Goal: Navigation & Orientation: Find specific page/section

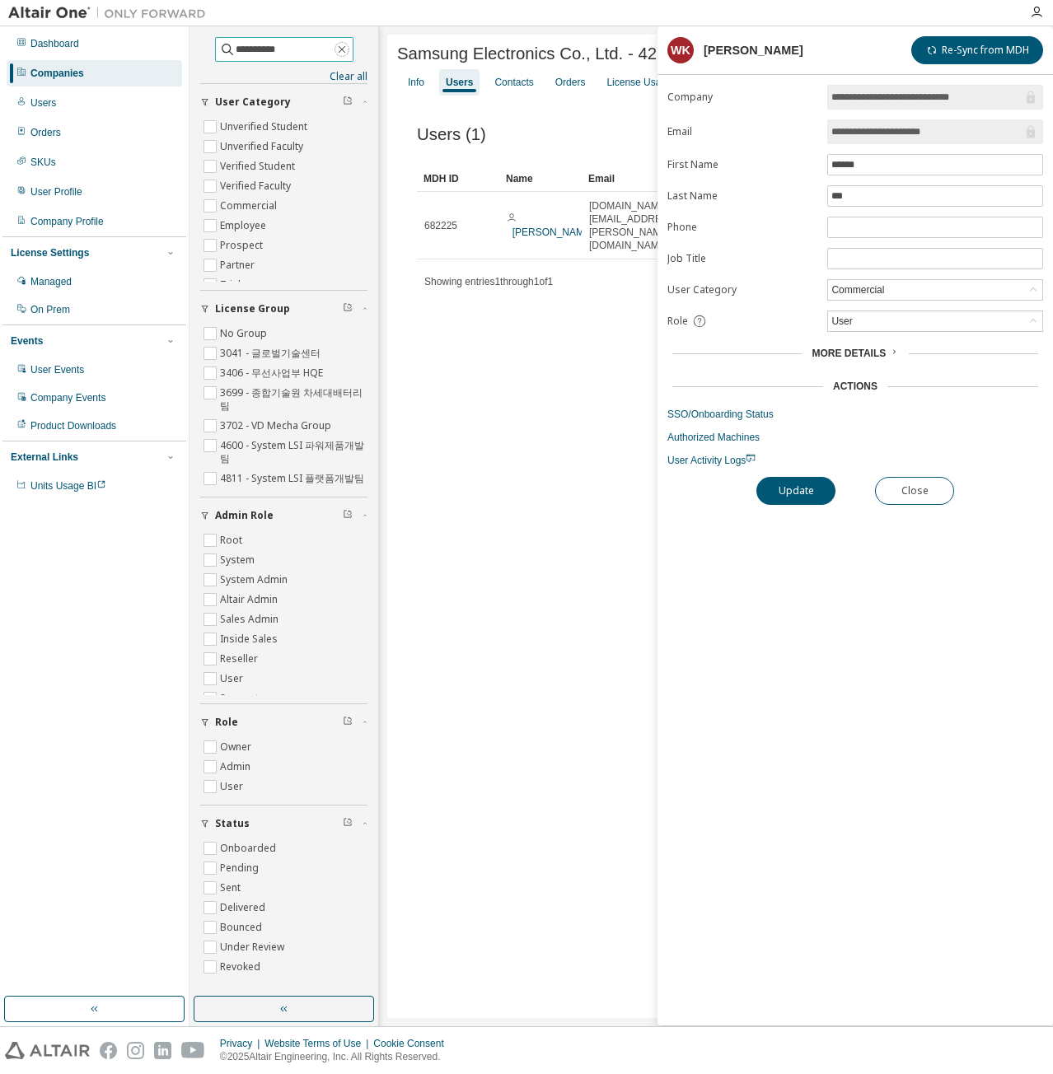
click at [348, 54] on icon "button" at bounding box center [341, 49] width 13 height 13
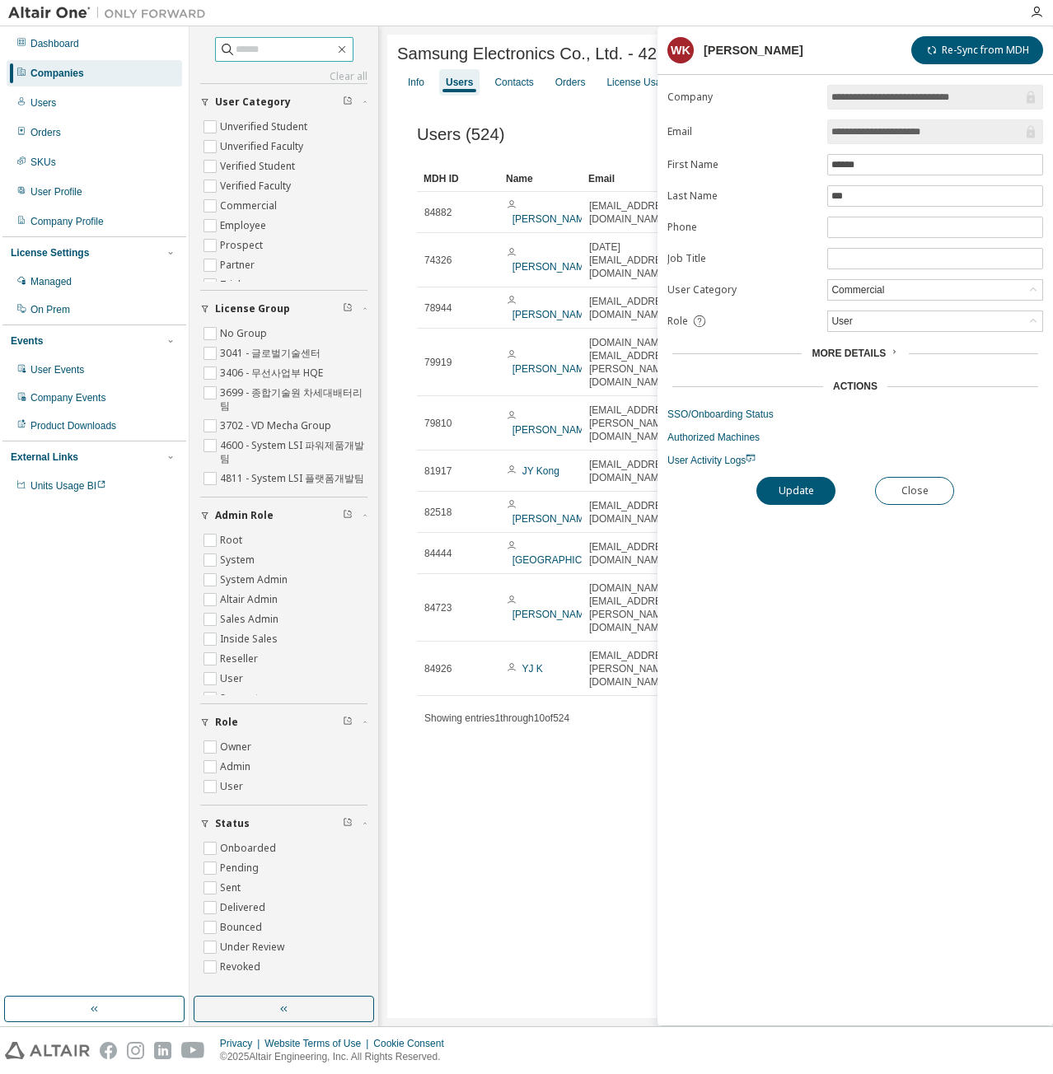
click at [291, 52] on input "text" at bounding box center [285, 49] width 99 height 16
type input "****"
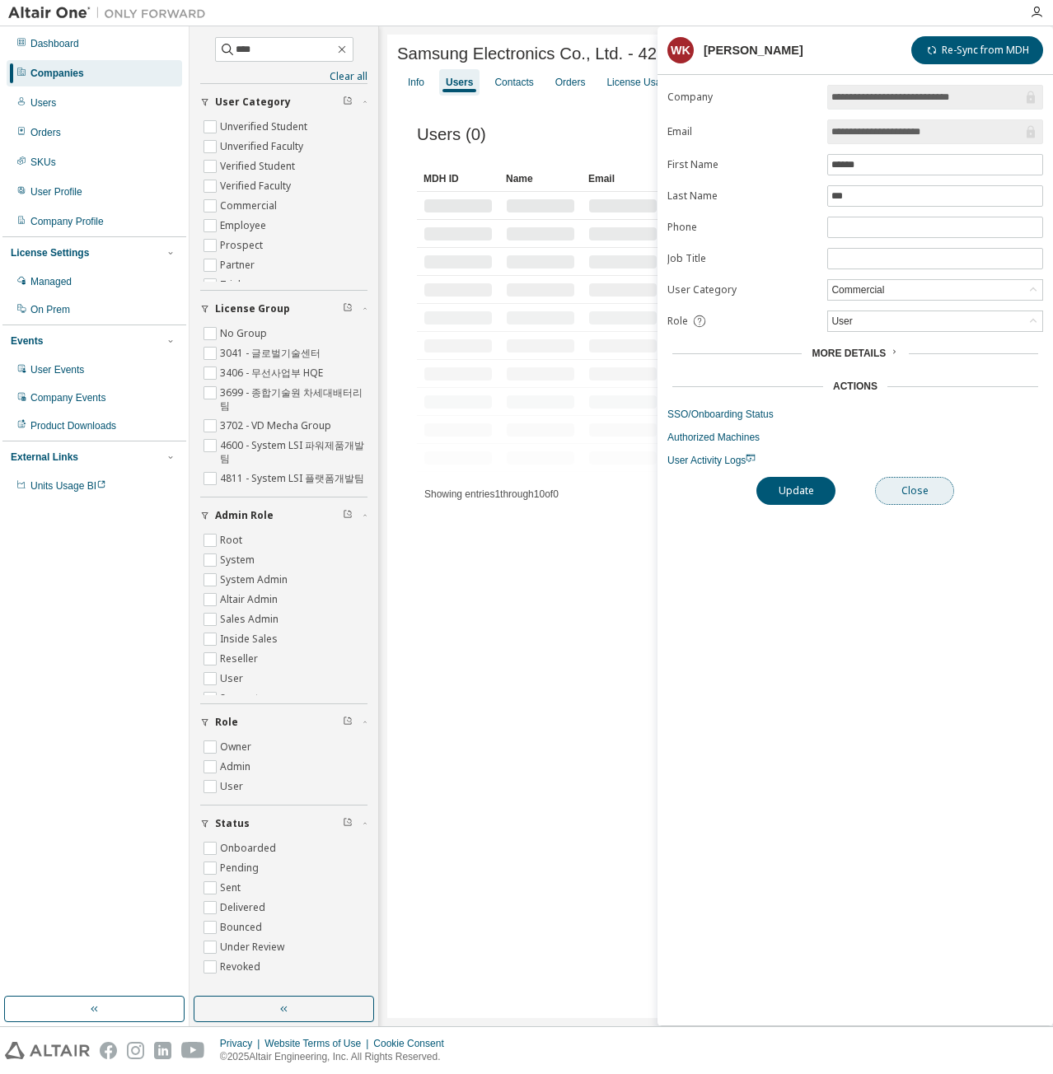
click at [898, 477] on button "Close" at bounding box center [914, 491] width 79 height 28
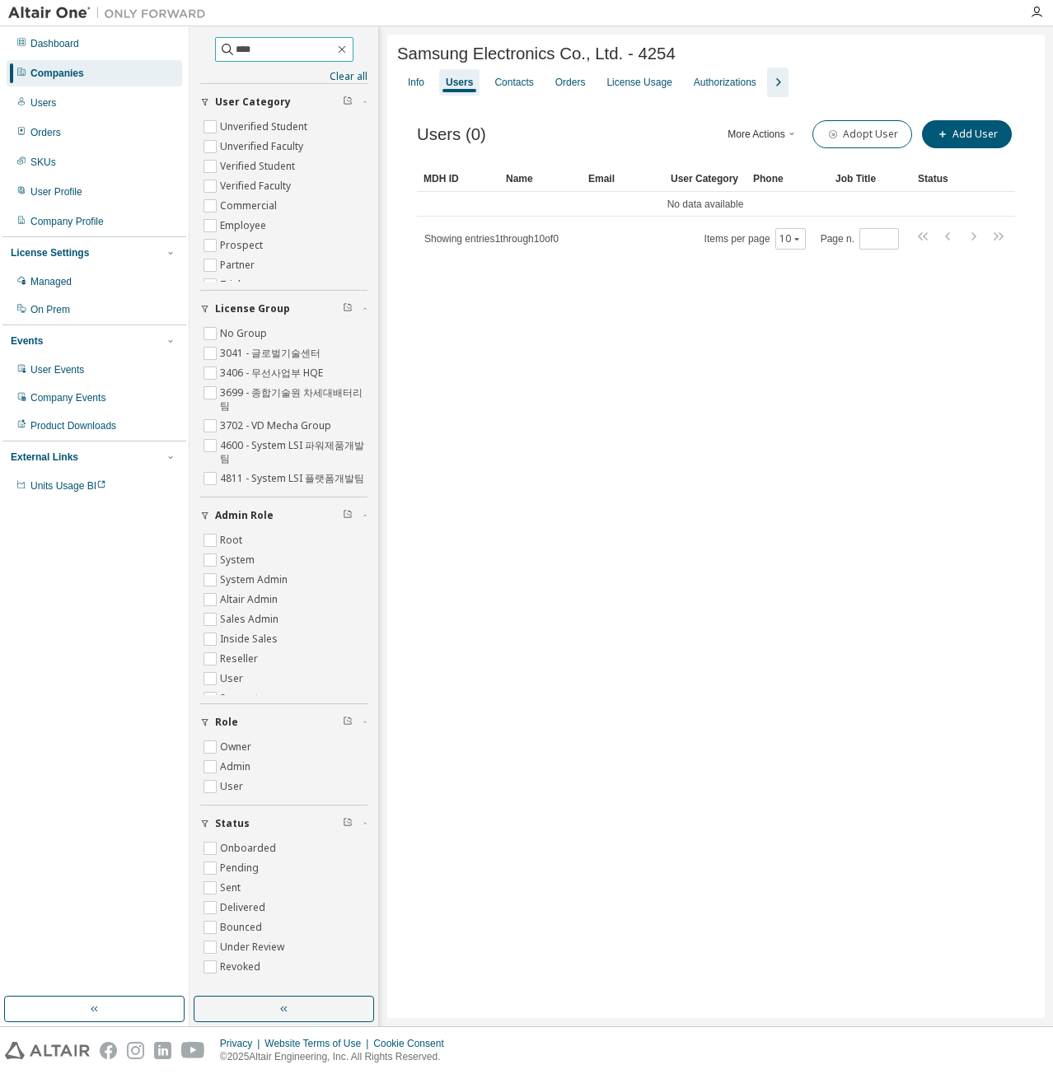
click at [334, 51] on input "****" at bounding box center [285, 49] width 99 height 16
click at [349, 50] on span at bounding box center [341, 49] width 15 height 15
click at [348, 49] on icon "button" at bounding box center [341, 49] width 13 height 13
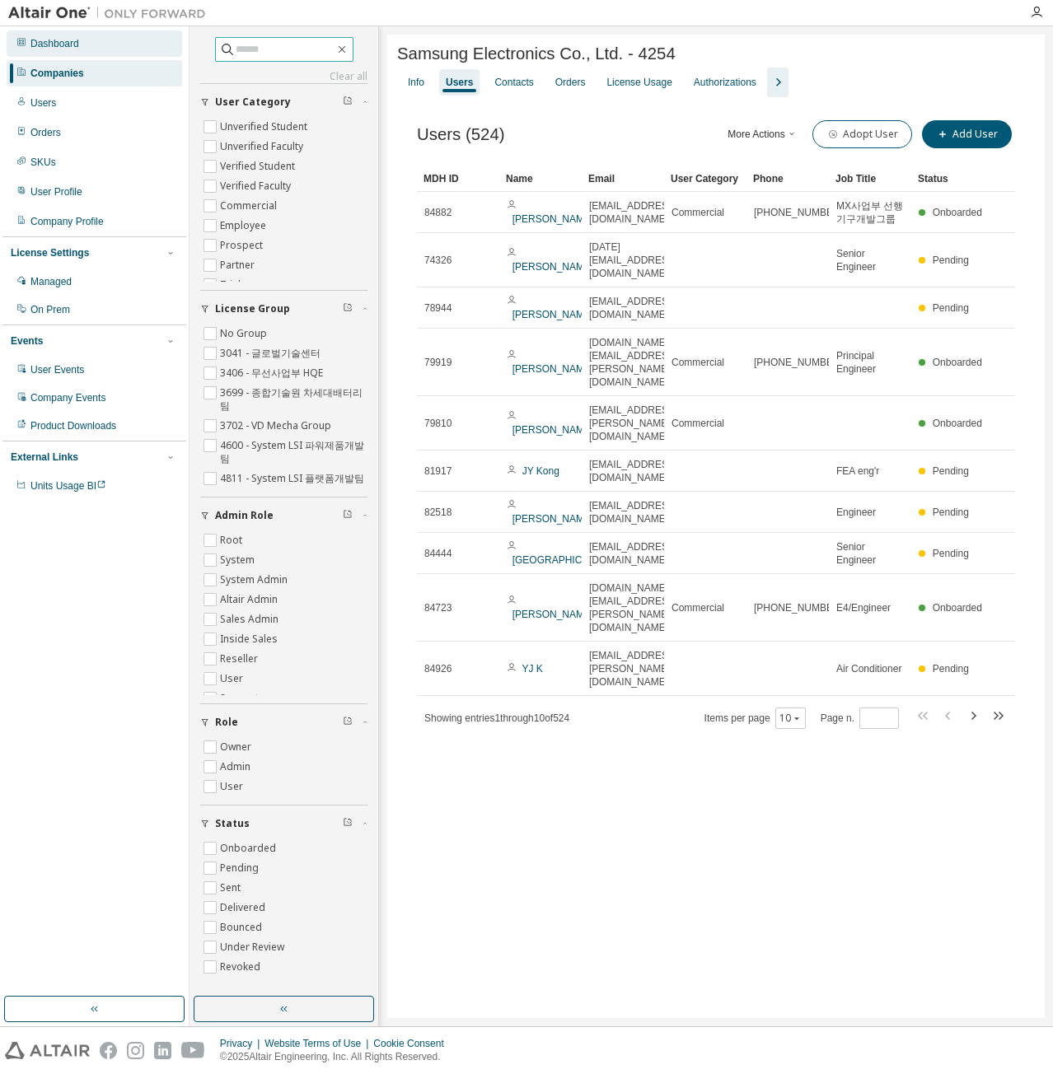
click at [165, 55] on div "Dashboard" at bounding box center [94, 43] width 175 height 26
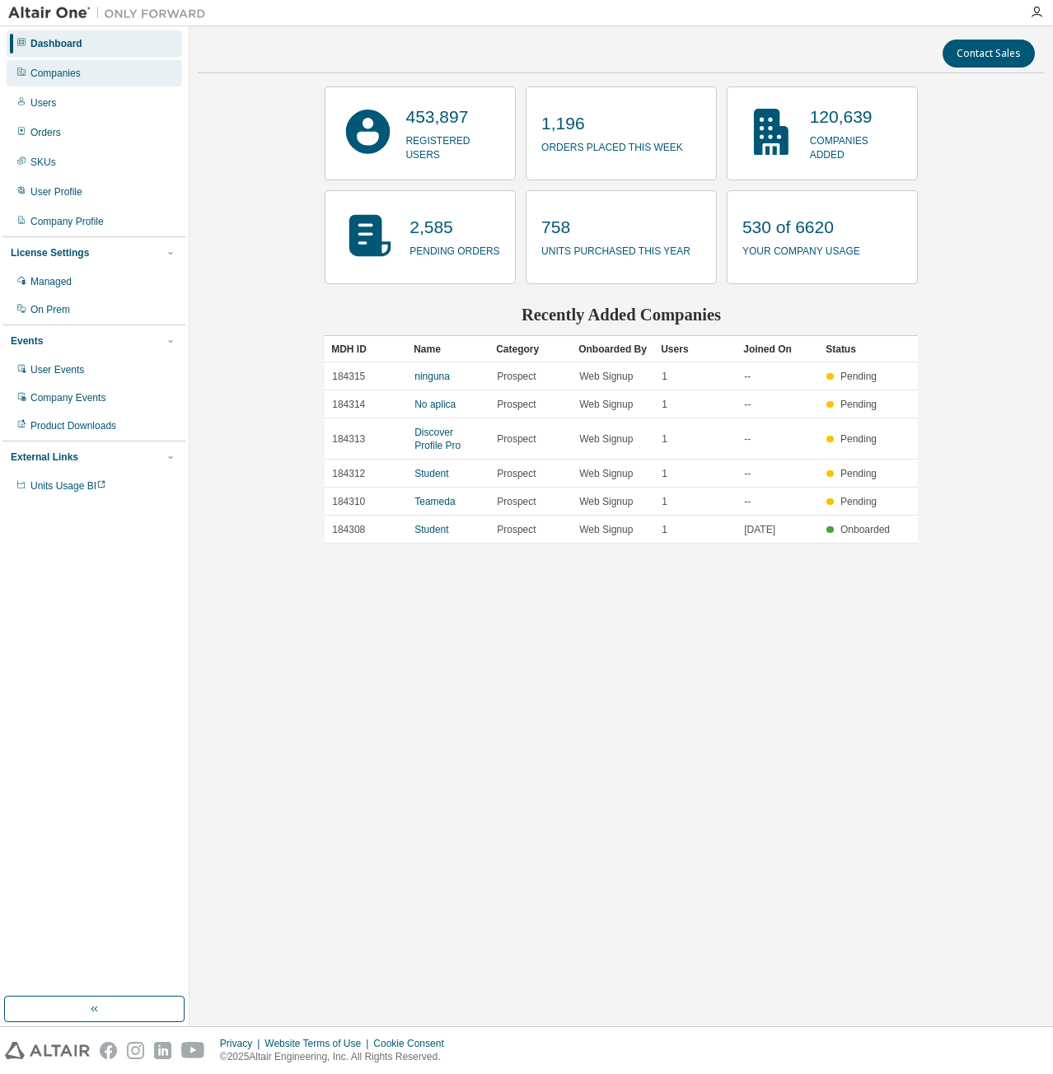
click at [148, 78] on div "Companies" at bounding box center [94, 73] width 175 height 26
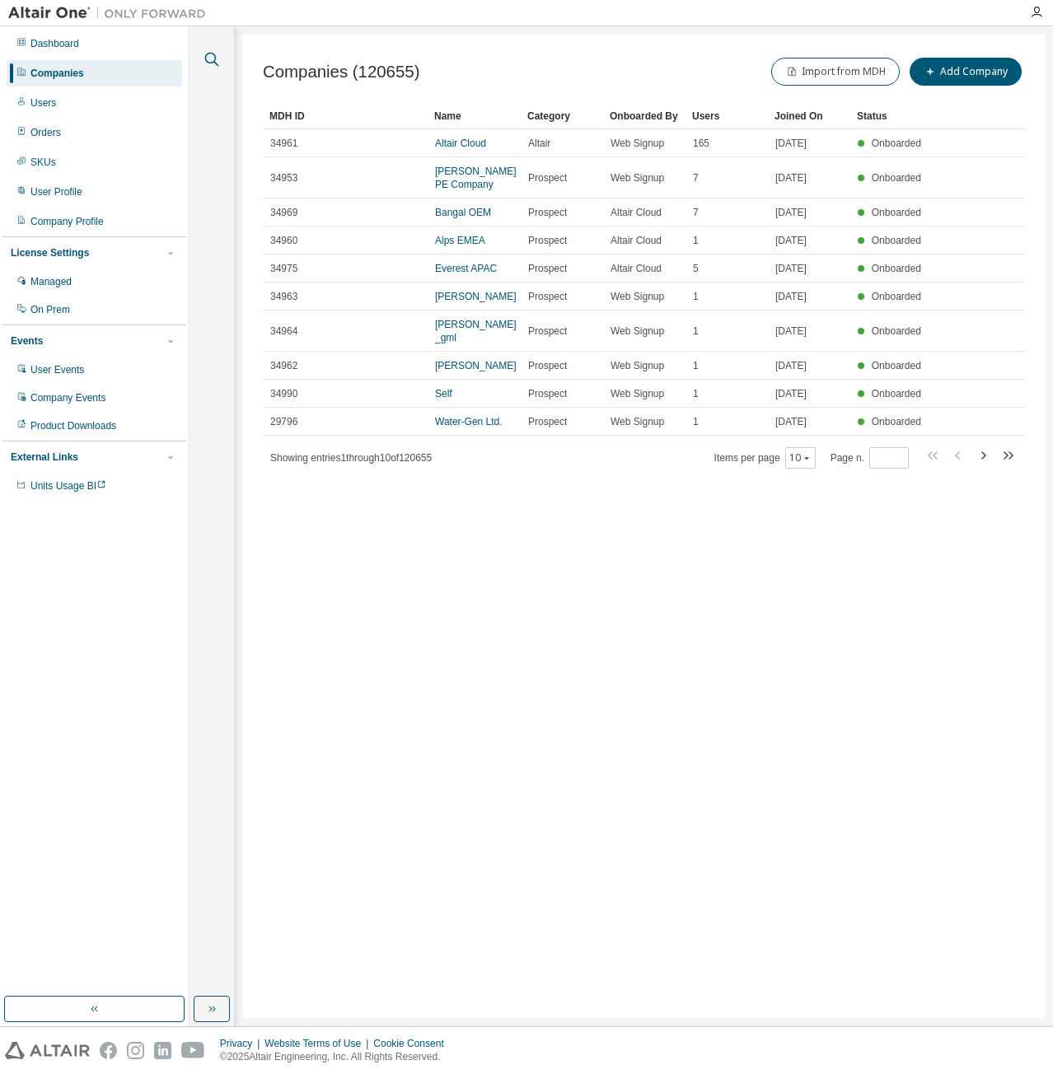
click at [214, 54] on icon "button" at bounding box center [212, 60] width 14 height 14
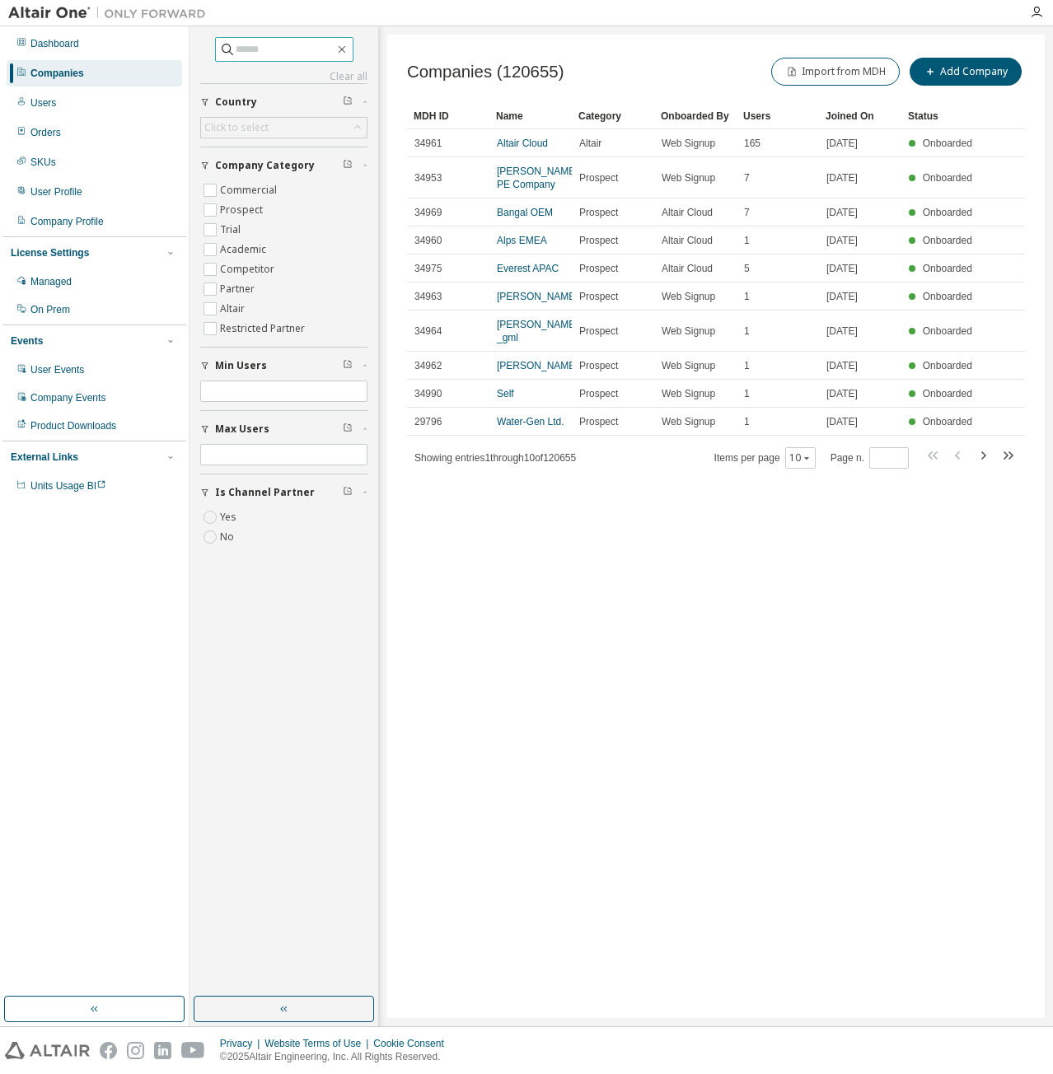
click at [254, 44] on input "text" at bounding box center [285, 49] width 99 height 16
type input "****"
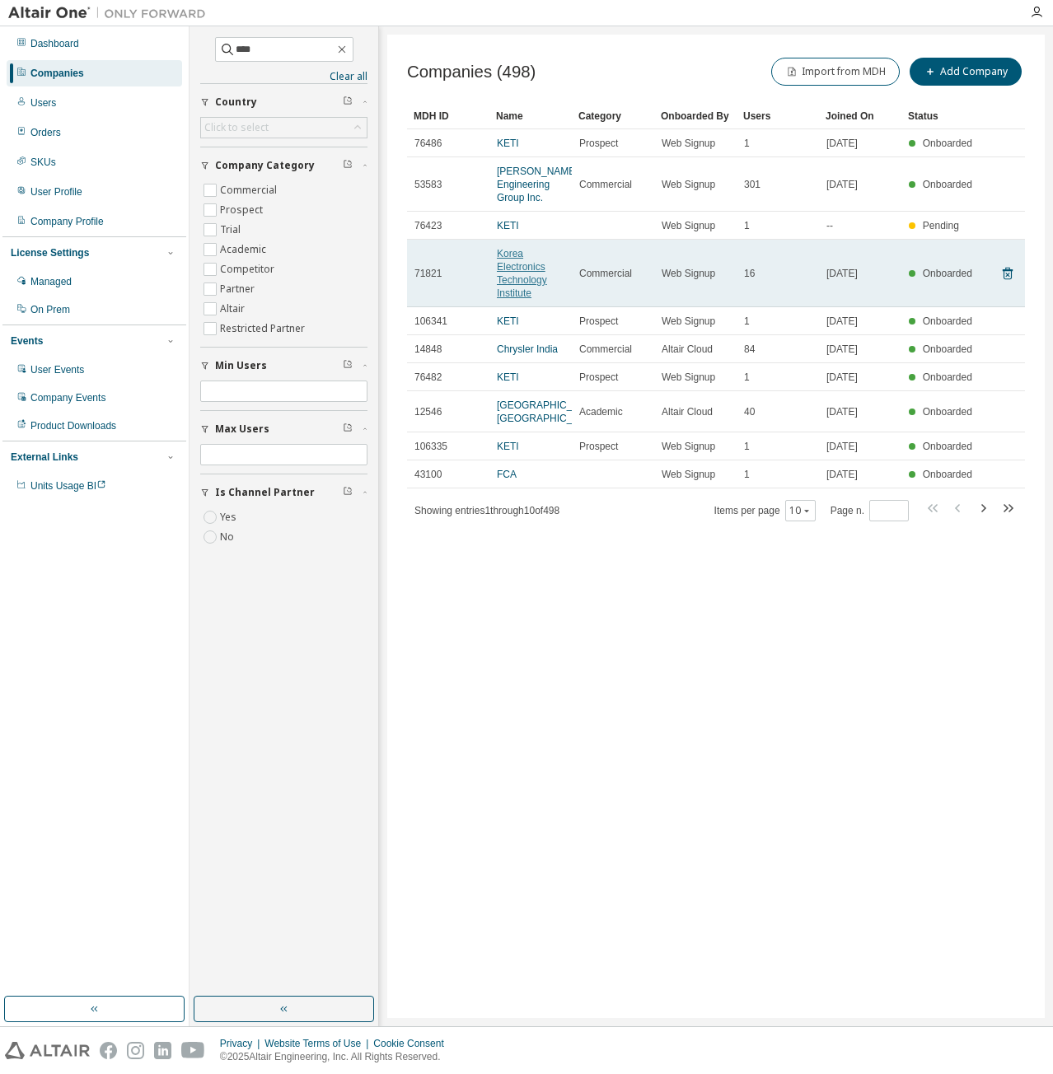
click at [524, 264] on link "Korea Electronics Technology Institute" at bounding box center [522, 273] width 50 height 51
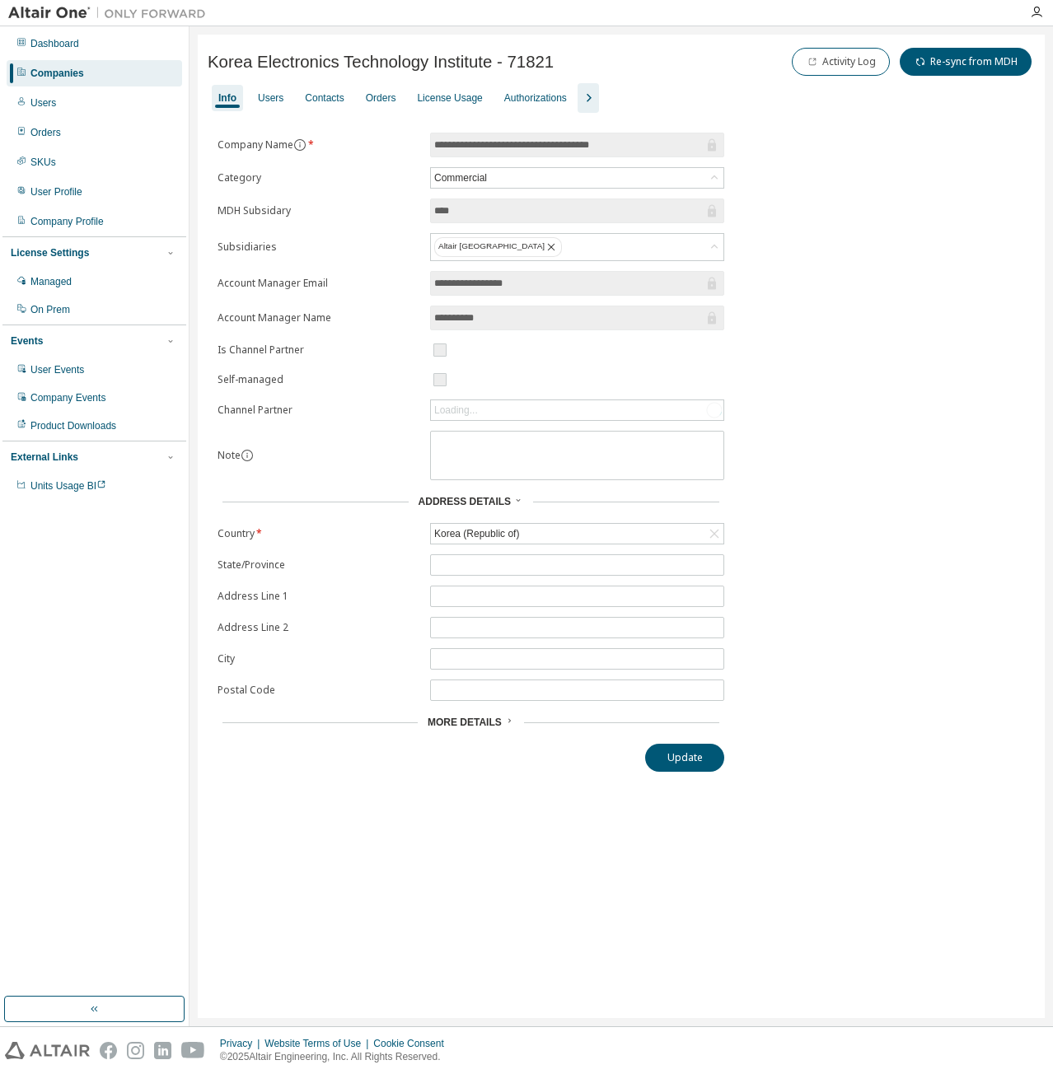
click at [579, 103] on icon "button" at bounding box center [588, 98] width 20 height 20
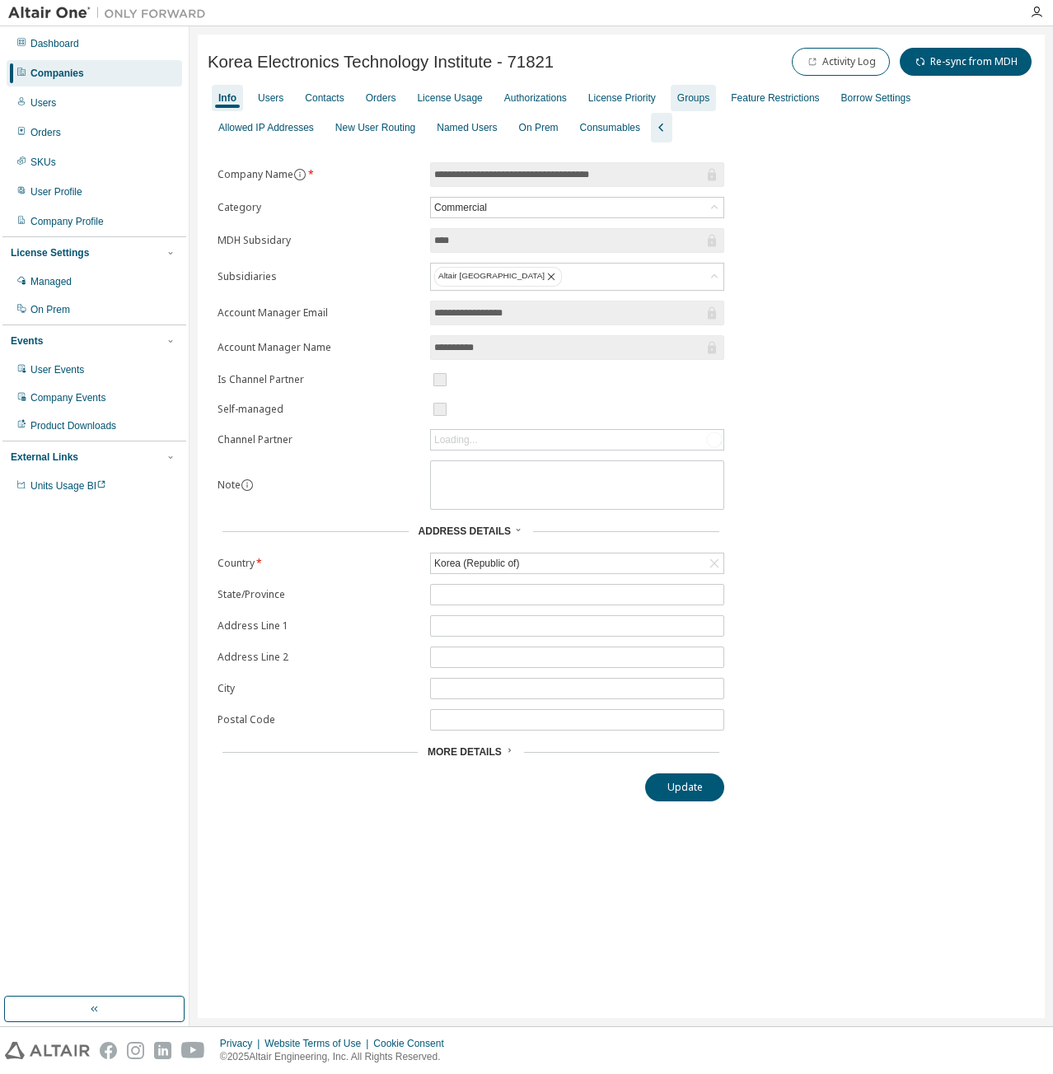
click at [677, 99] on div "Groups" at bounding box center [693, 97] width 32 height 13
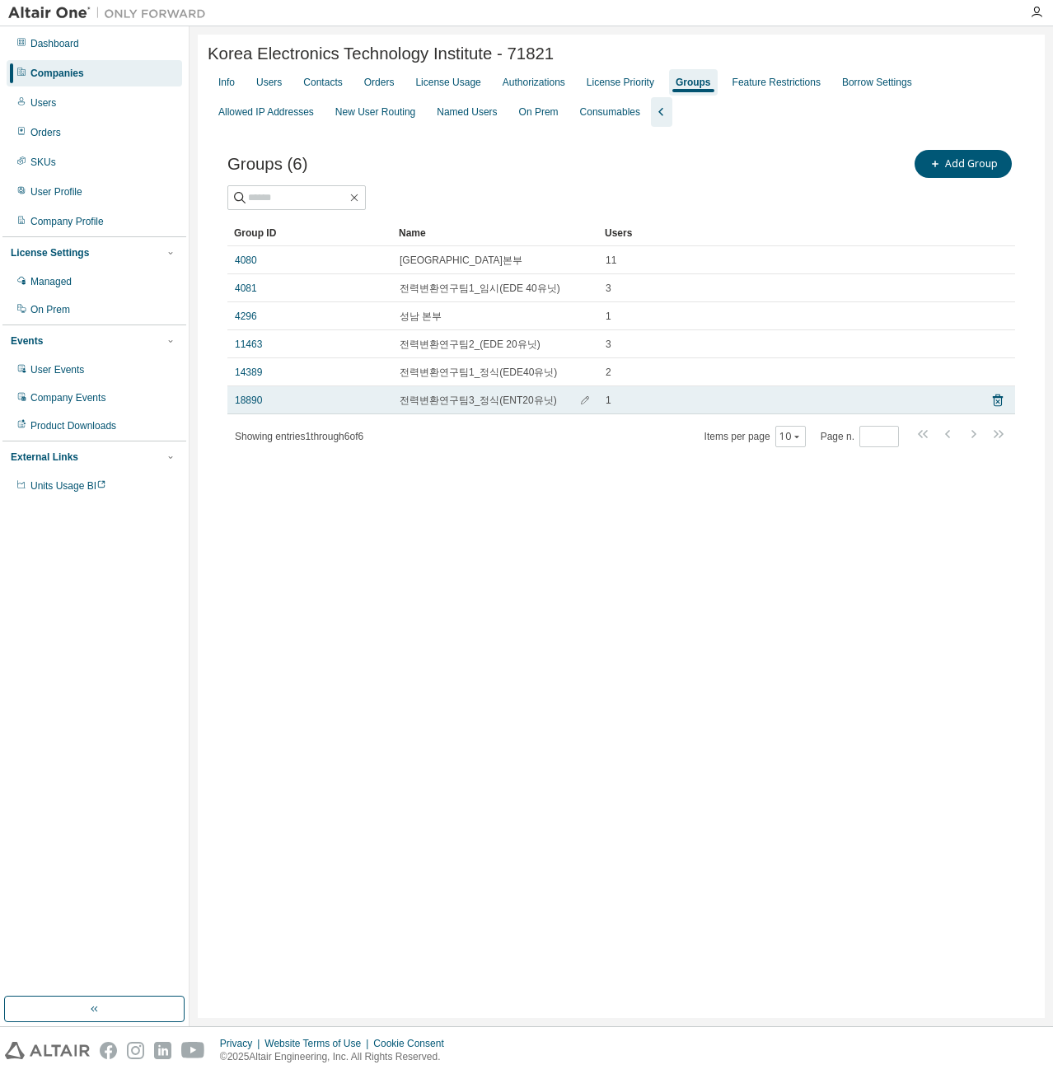
click at [372, 403] on div "18890" at bounding box center [310, 400] width 150 height 13
click at [249, 398] on link "18890" at bounding box center [248, 400] width 27 height 13
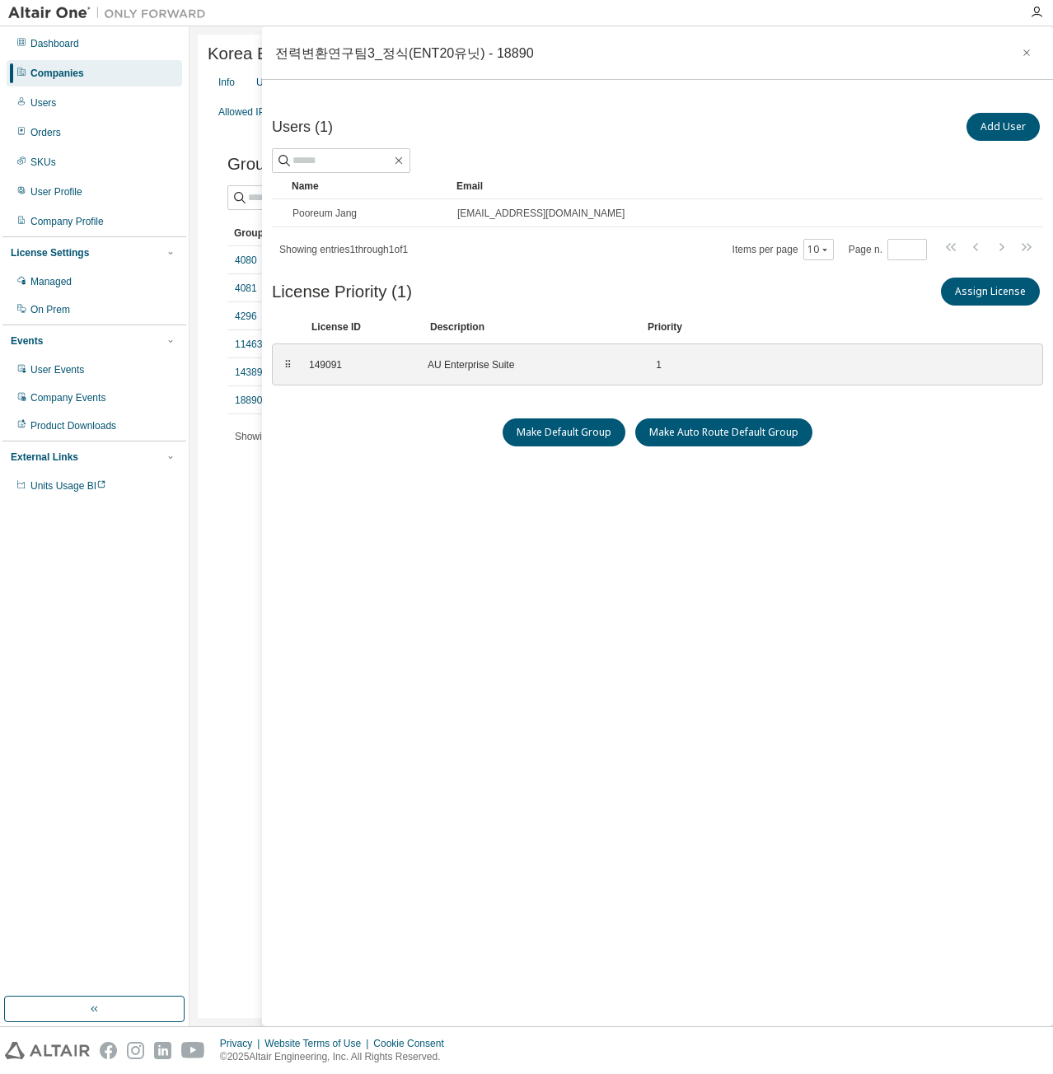
click at [235, 500] on div "Korea Electronics Technology Institute - 71821 Clear Load Save Save As Field Op…" at bounding box center [621, 527] width 847 height 984
click at [1025, 50] on icon "button" at bounding box center [1027, 52] width 12 height 13
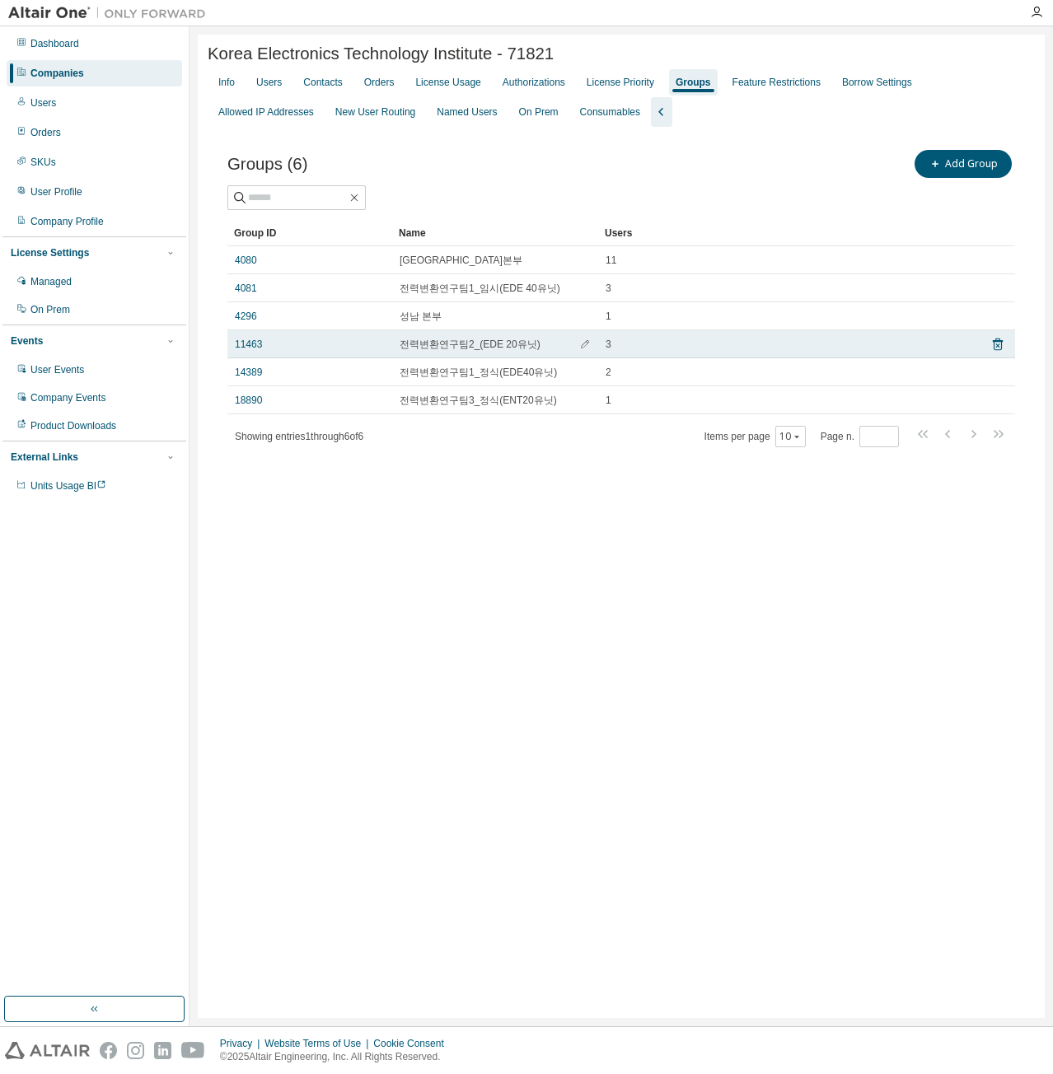
click at [342, 343] on div "11463" at bounding box center [310, 344] width 150 height 13
click at [248, 343] on link "11463" at bounding box center [248, 344] width 27 height 13
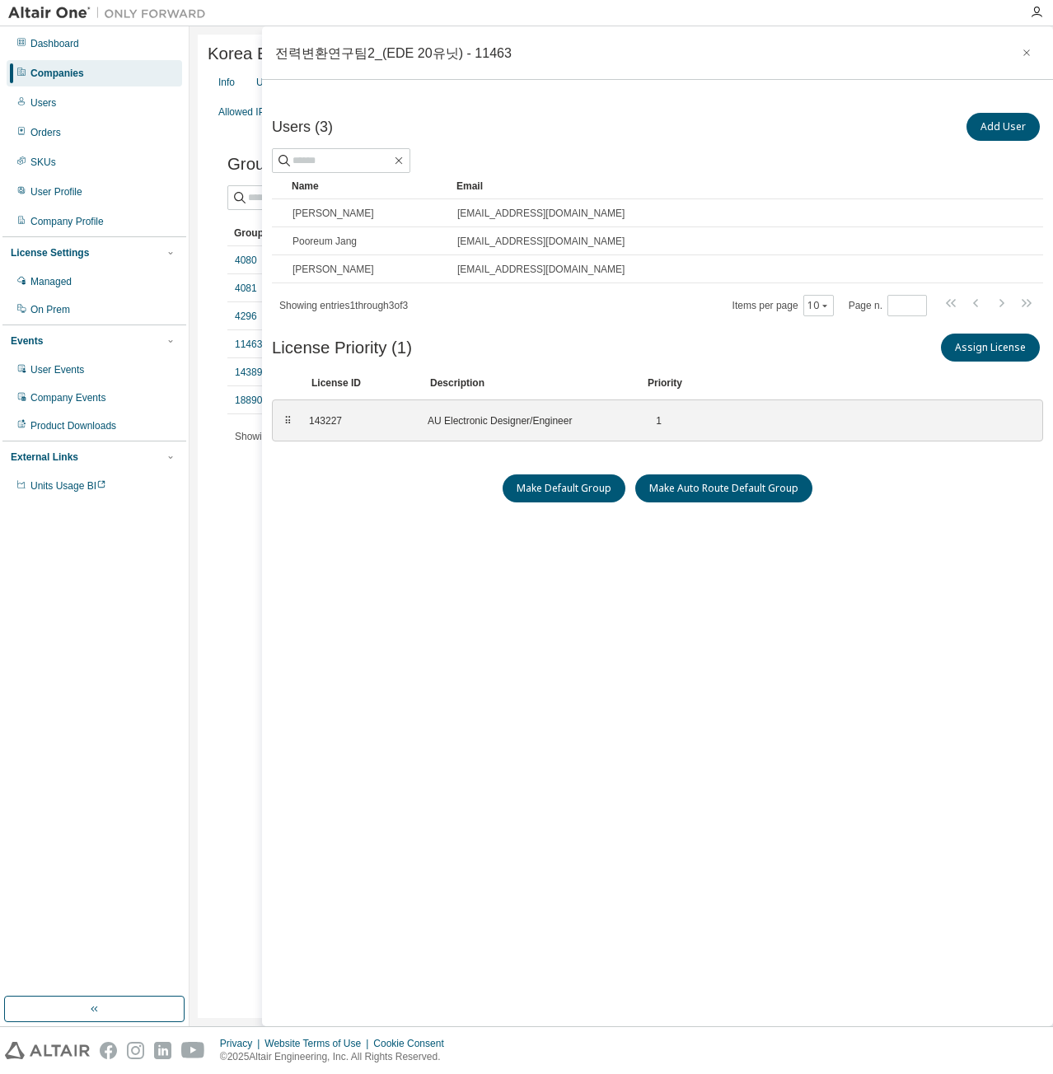
click at [208, 516] on div "Korea Electronics Technology Institute - 71821 Clear Load Save Save As Field Op…" at bounding box center [621, 527] width 847 height 984
click at [1030, 56] on icon "button" at bounding box center [1027, 52] width 12 height 13
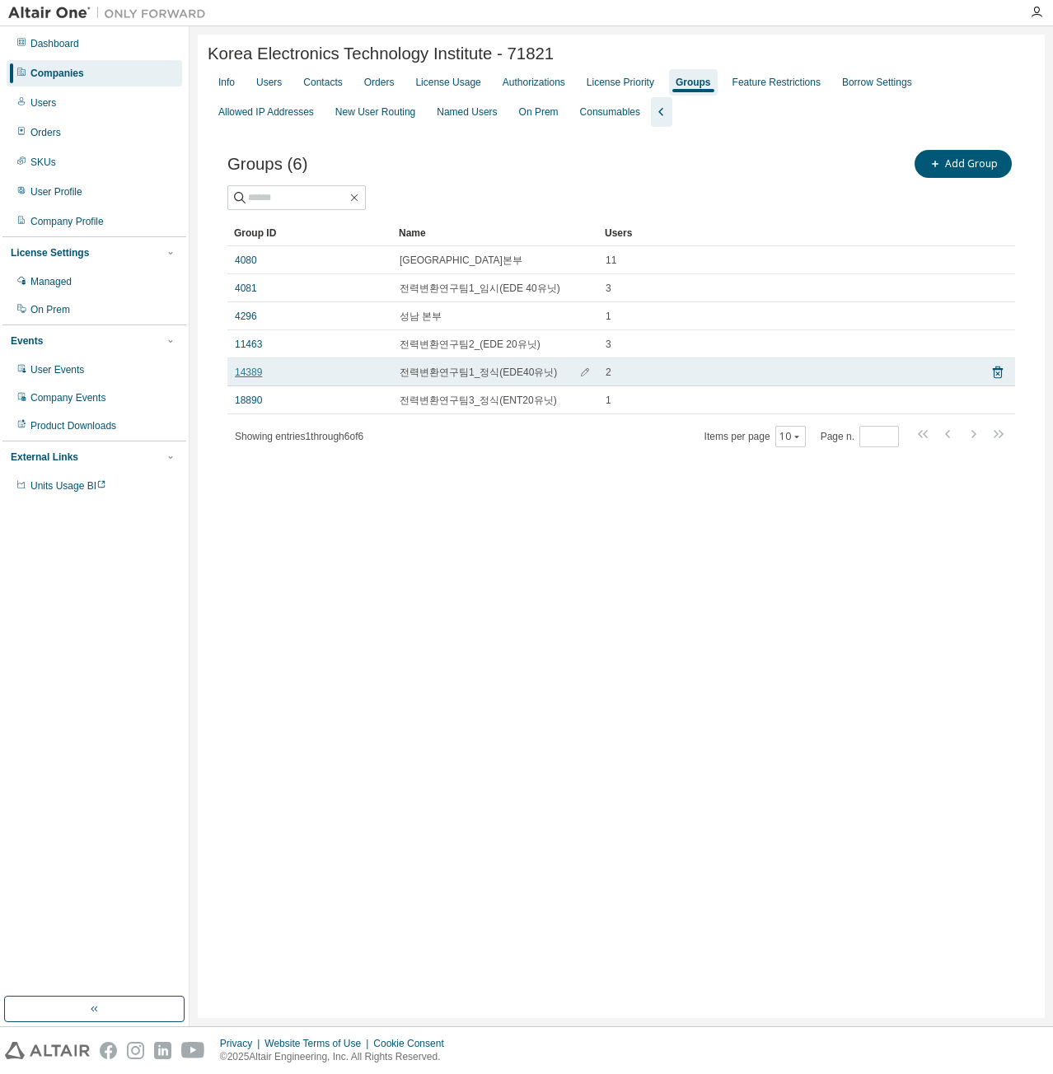
click at [242, 378] on link "14389" at bounding box center [248, 372] width 27 height 13
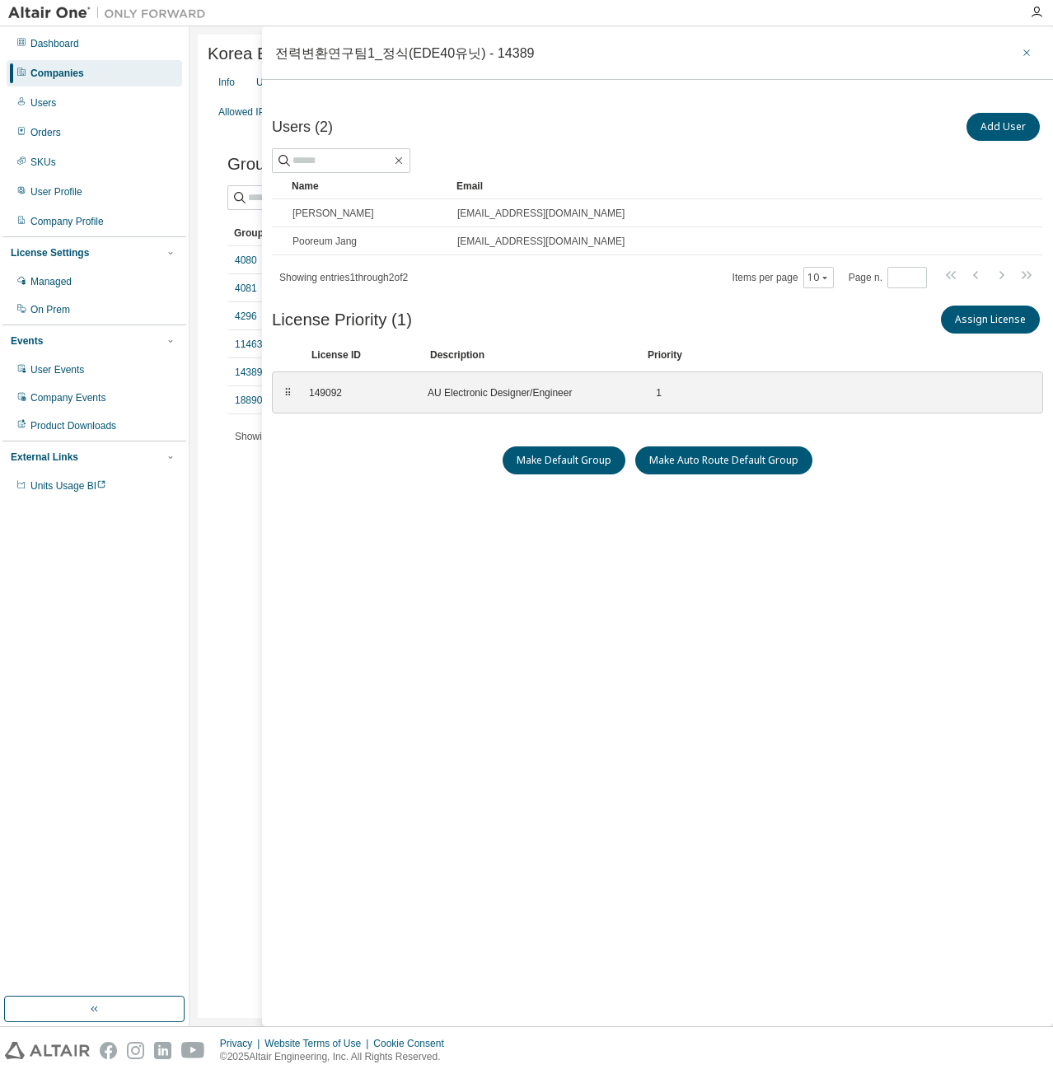
click at [1026, 54] on icon "button" at bounding box center [1027, 52] width 12 height 13
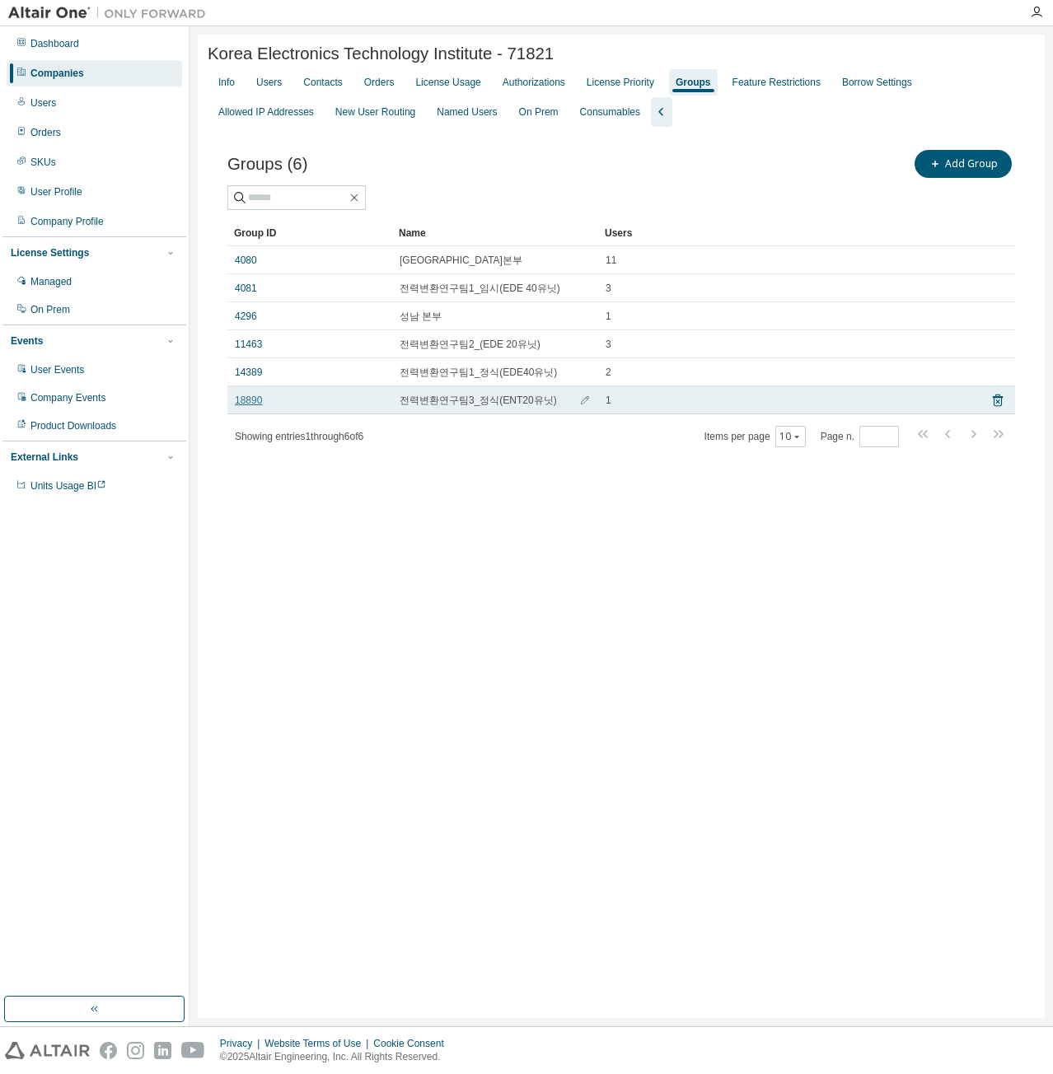
click at [245, 397] on link "18890" at bounding box center [248, 400] width 27 height 13
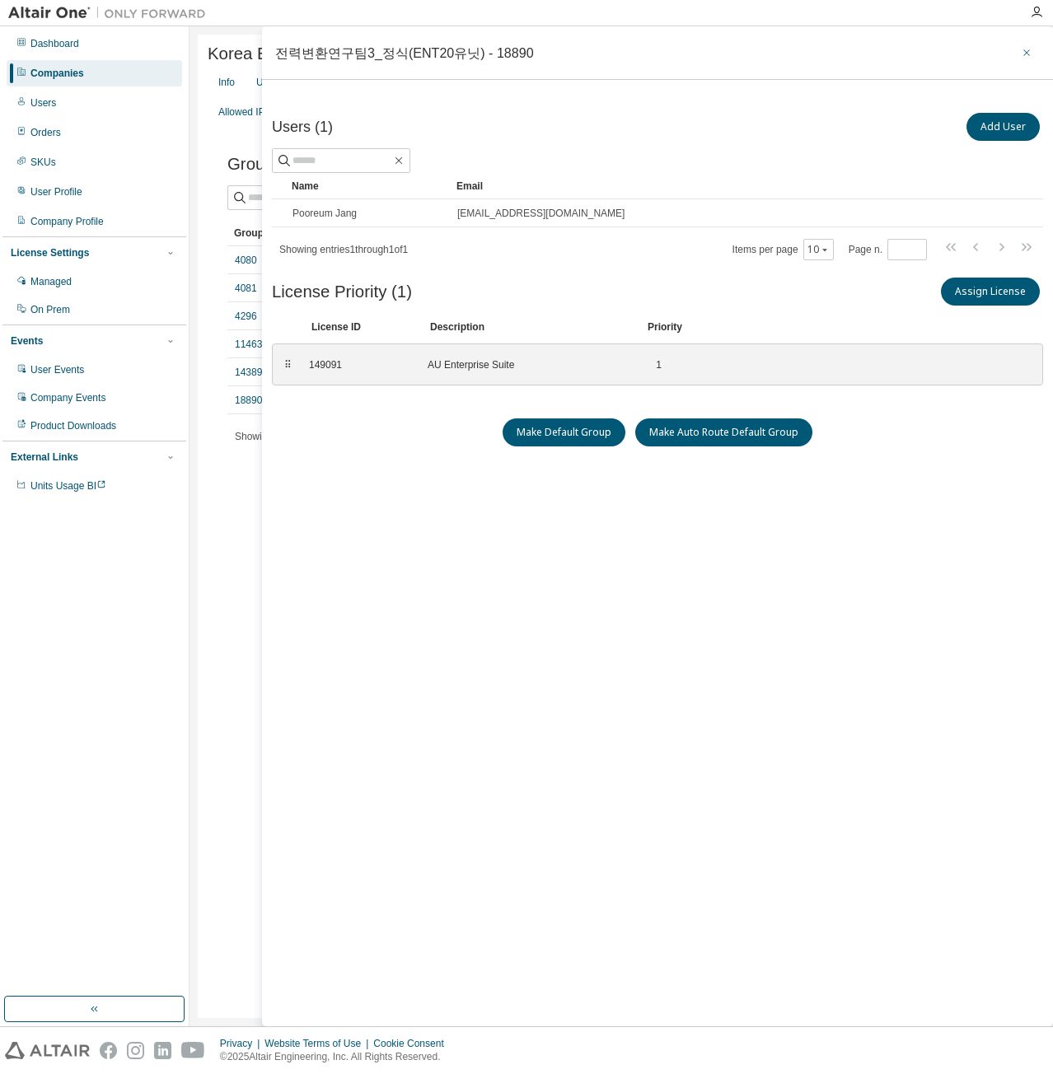
click at [1030, 54] on icon "button" at bounding box center [1027, 52] width 12 height 13
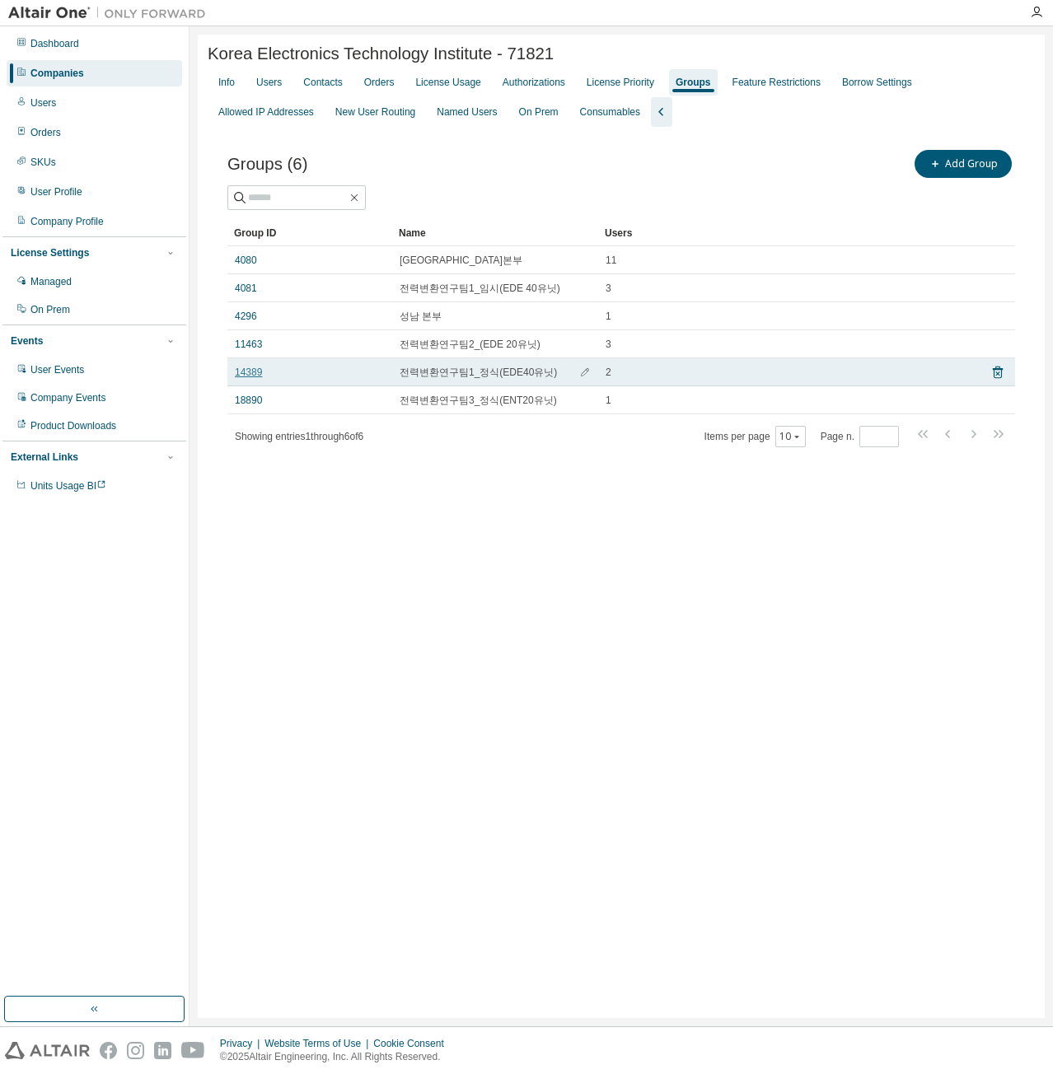
click at [246, 375] on link "14389" at bounding box center [248, 372] width 27 height 13
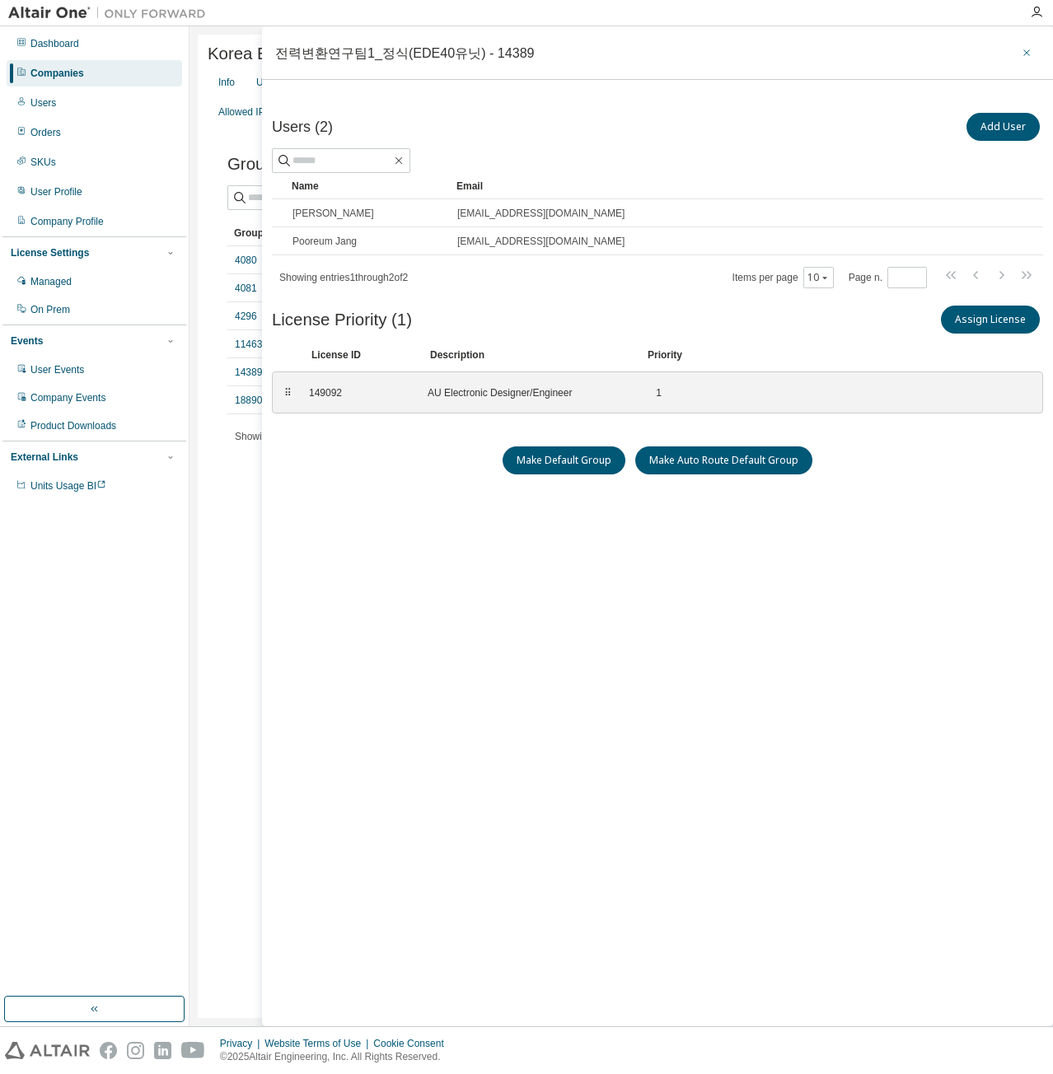
click at [1025, 51] on icon "button" at bounding box center [1026, 52] width 7 height 7
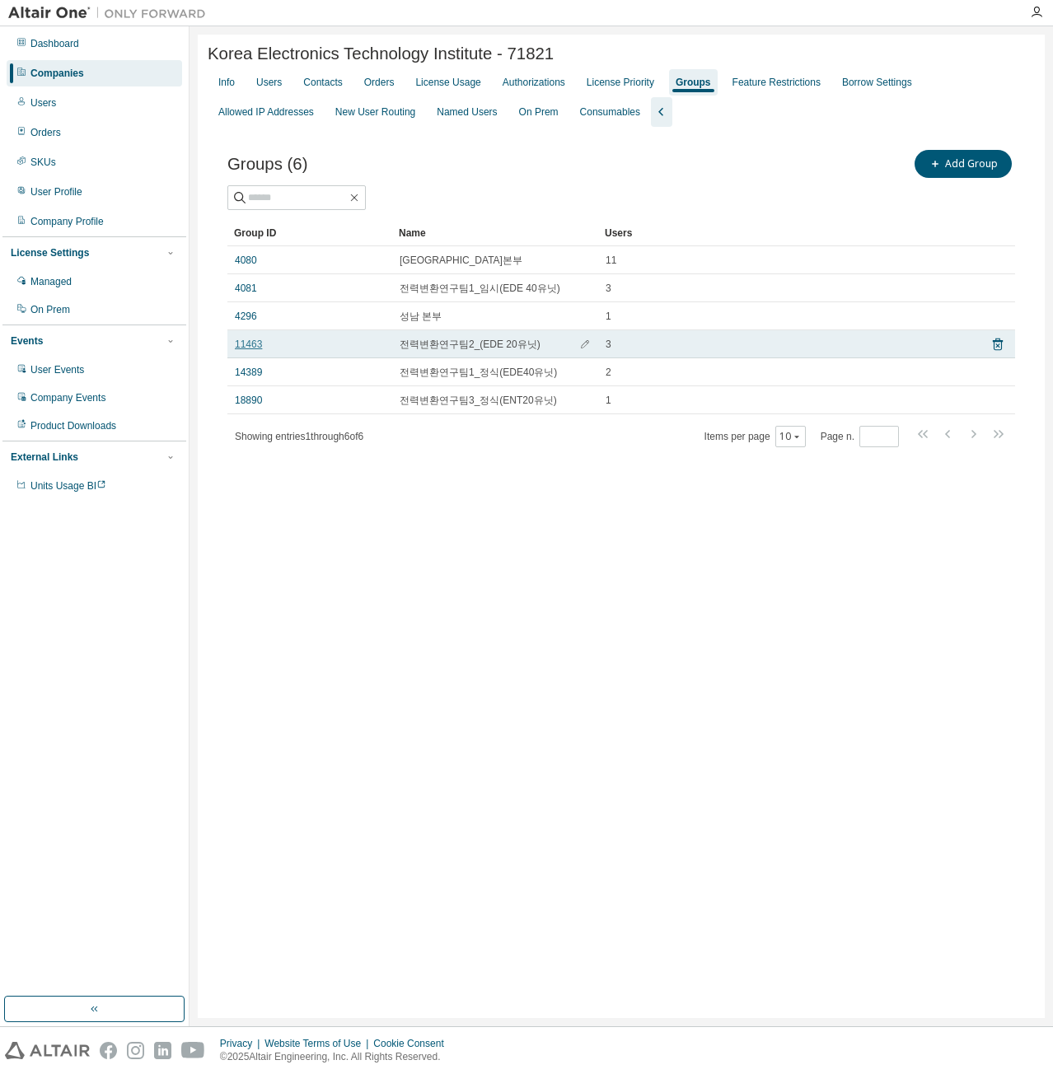
click at [254, 343] on link "11463" at bounding box center [248, 344] width 27 height 13
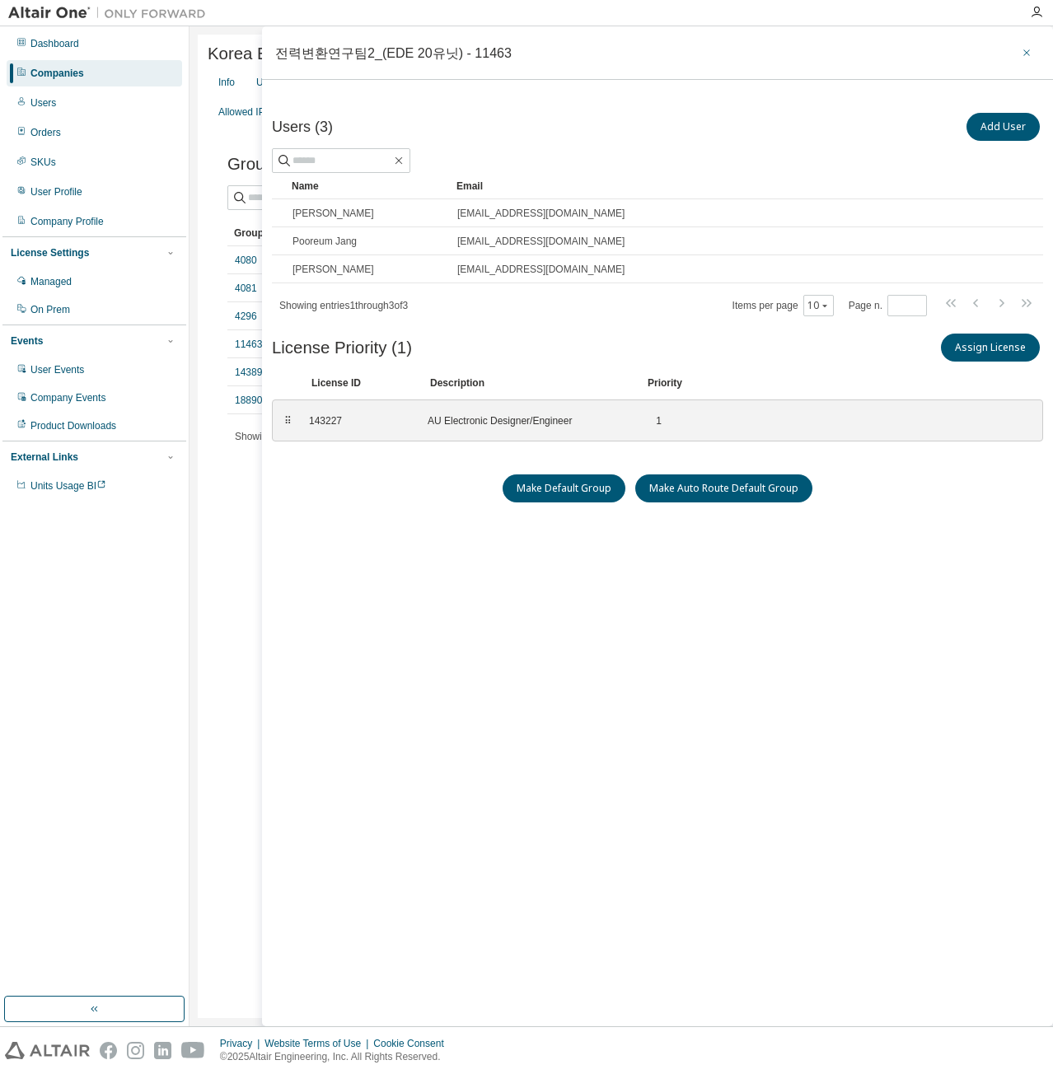
click at [1026, 54] on icon "button" at bounding box center [1027, 52] width 12 height 13
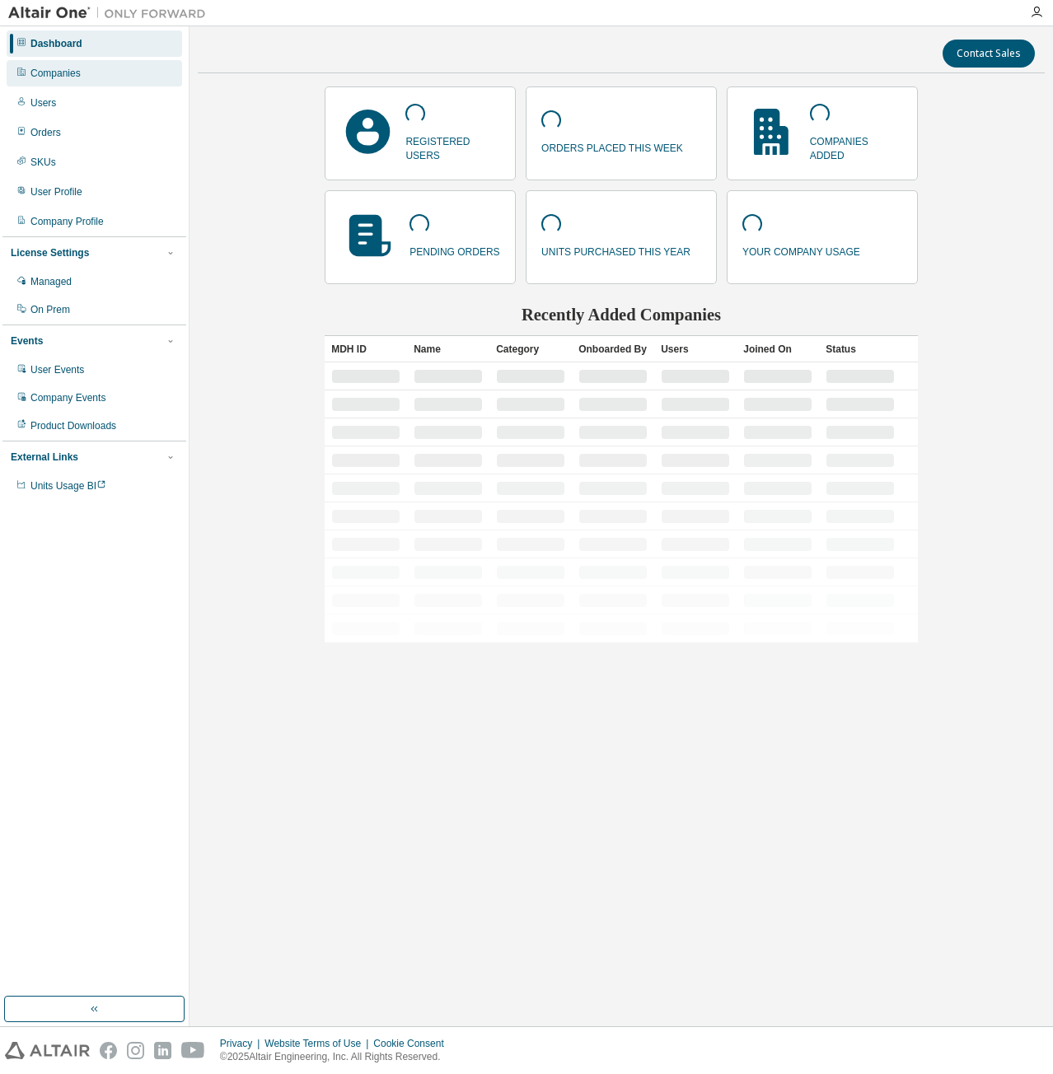
click at [104, 69] on div "Companies" at bounding box center [94, 73] width 175 height 26
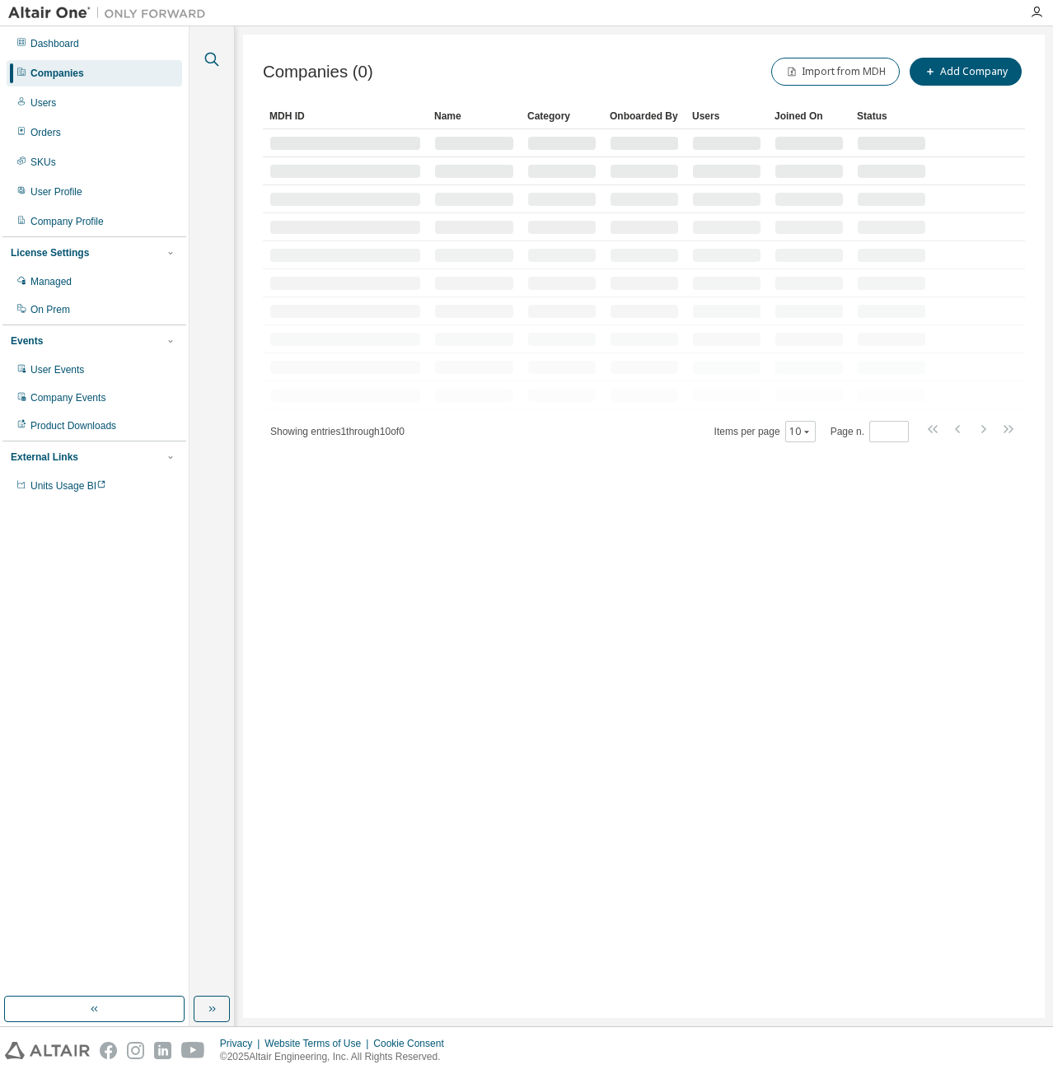
click at [213, 59] on icon "button" at bounding box center [212, 59] width 20 height 20
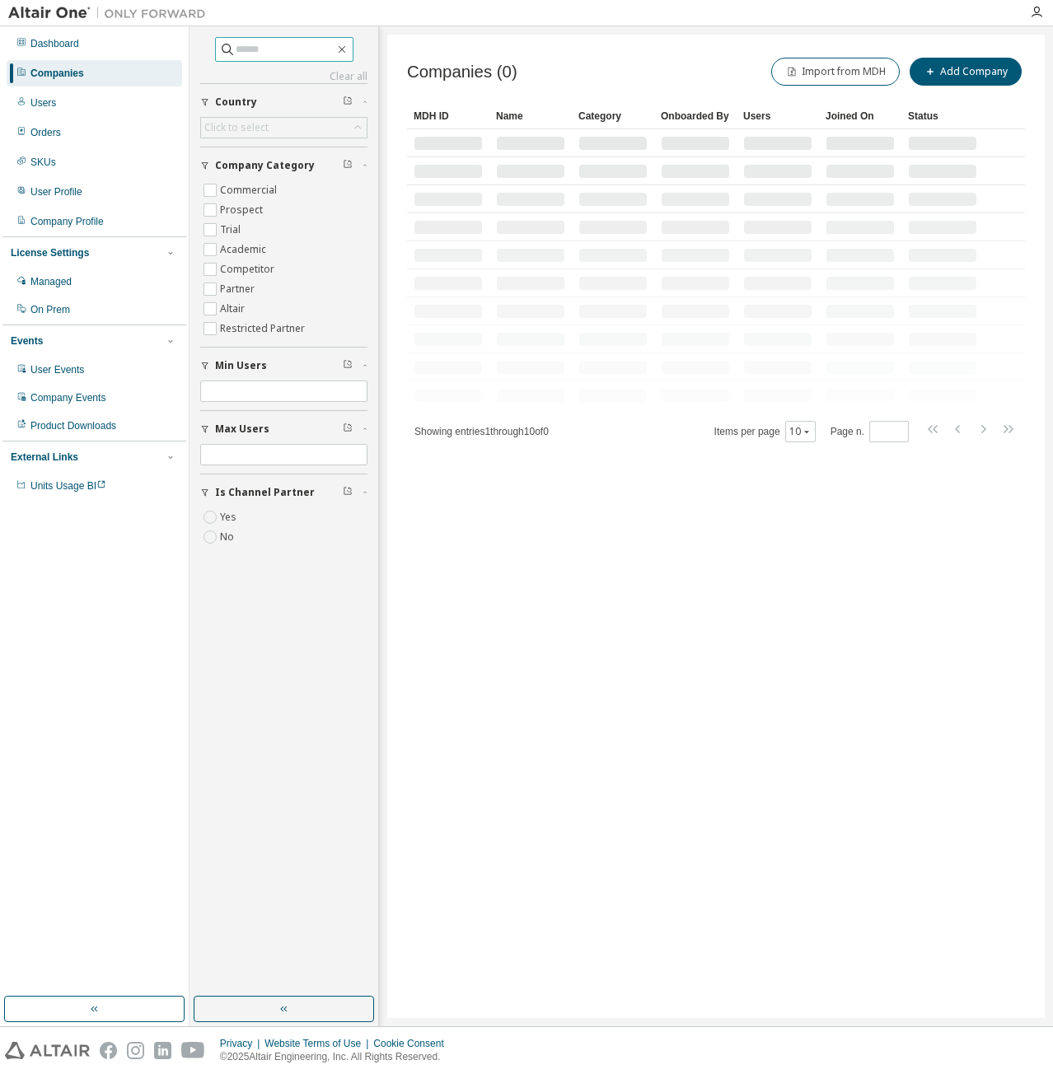
click at [256, 52] on input "text" at bounding box center [285, 49] width 99 height 16
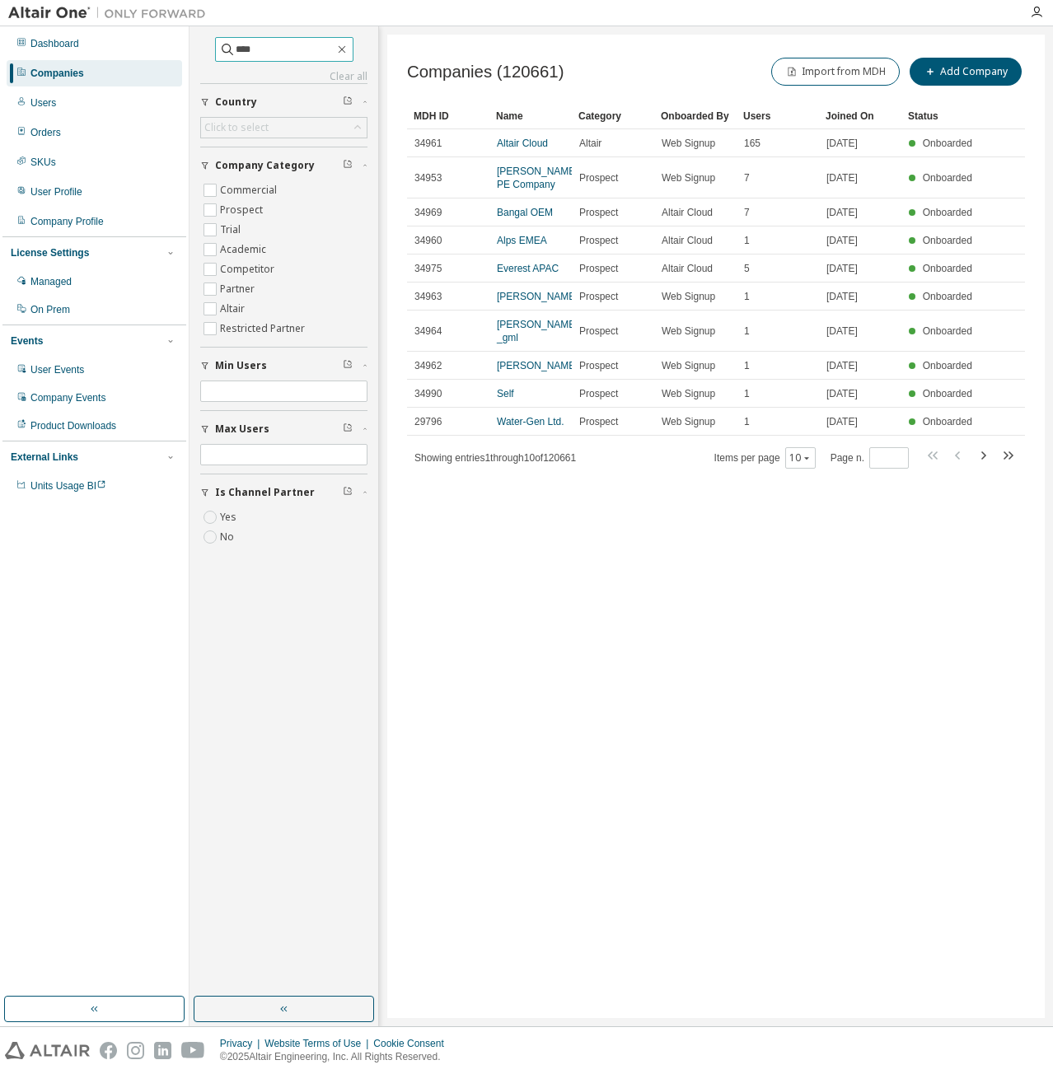
type input "****"
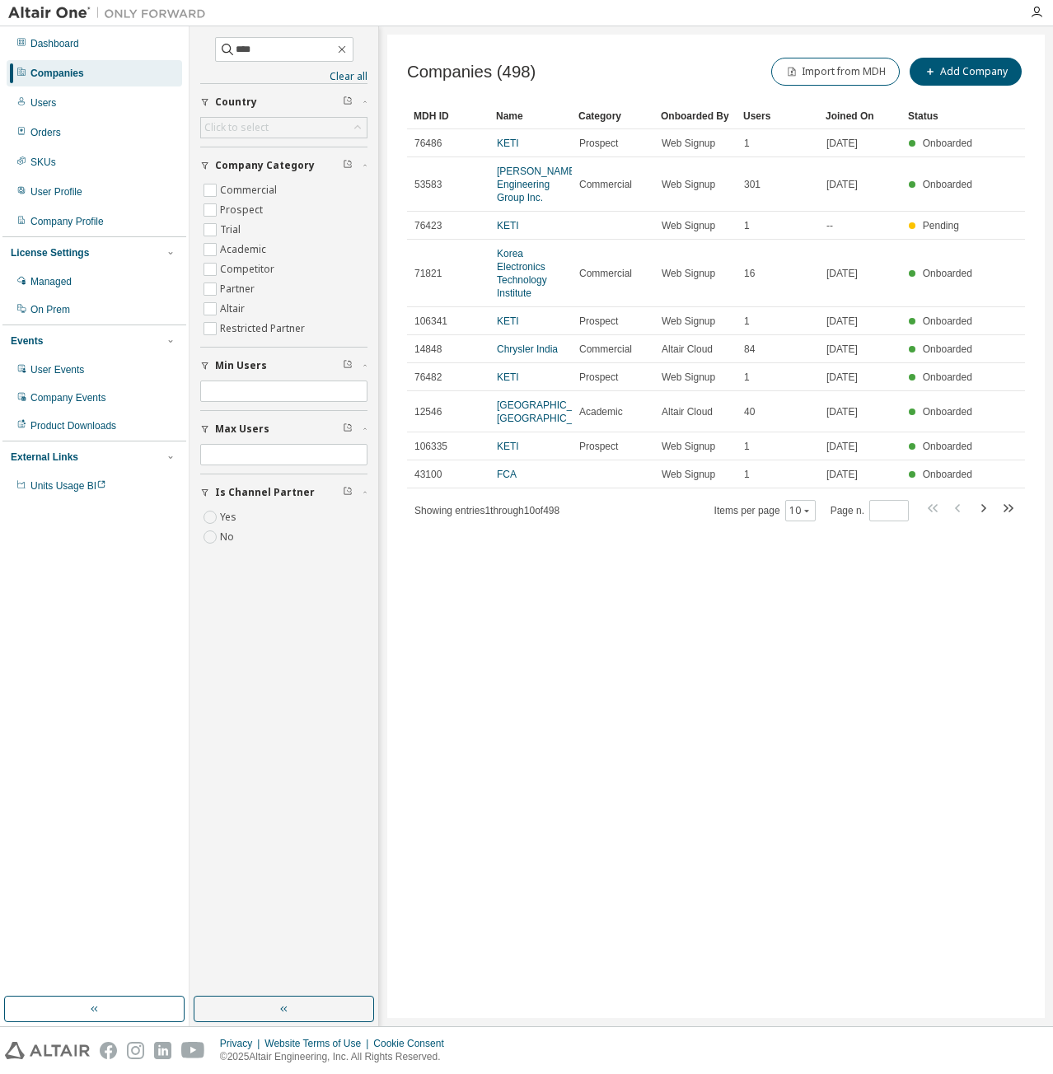
click at [461, 619] on div "Companies (498) Import from MDH Add Company Clear Load Save Save As Field Opera…" at bounding box center [715, 527] width 657 height 984
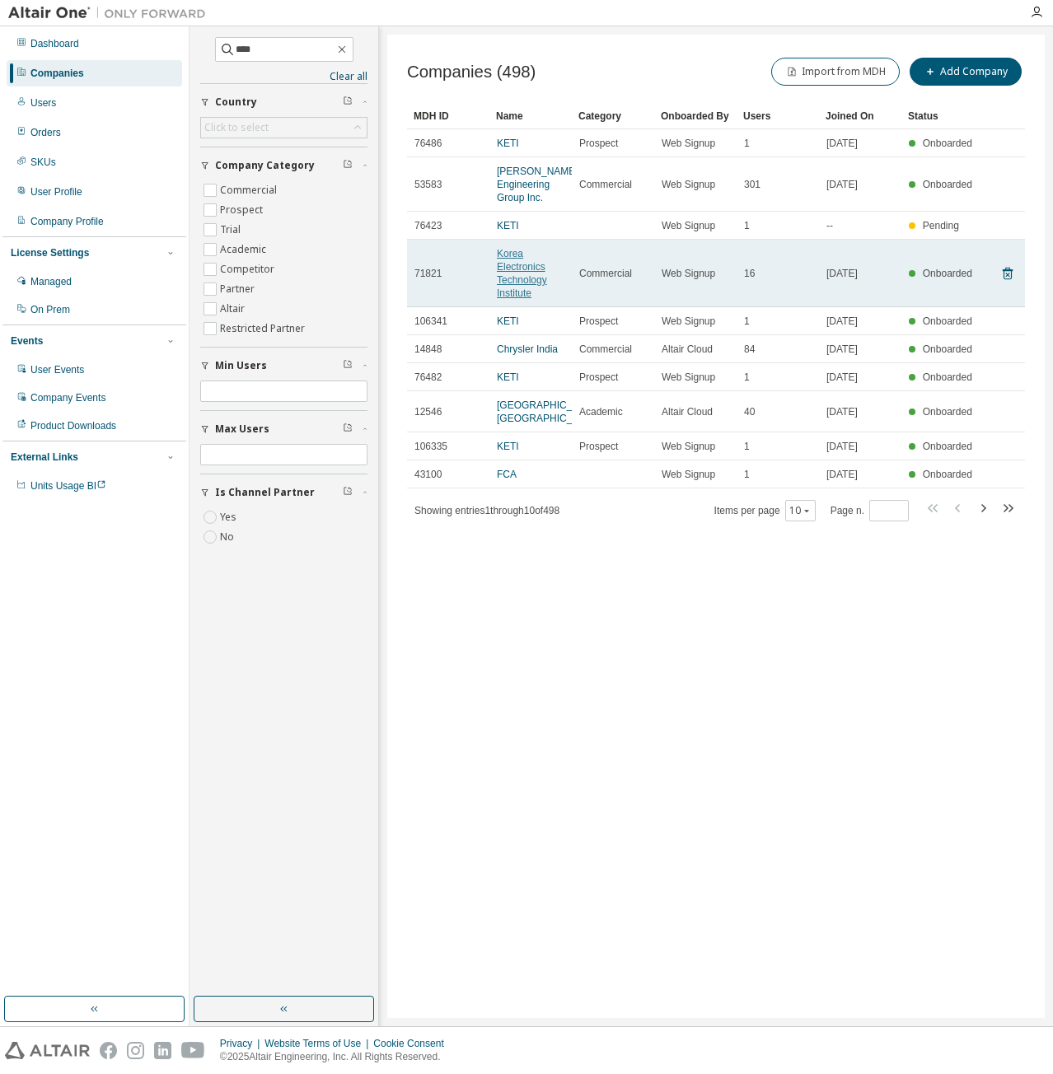
click at [514, 283] on link "Korea Electronics Technology Institute" at bounding box center [522, 273] width 50 height 51
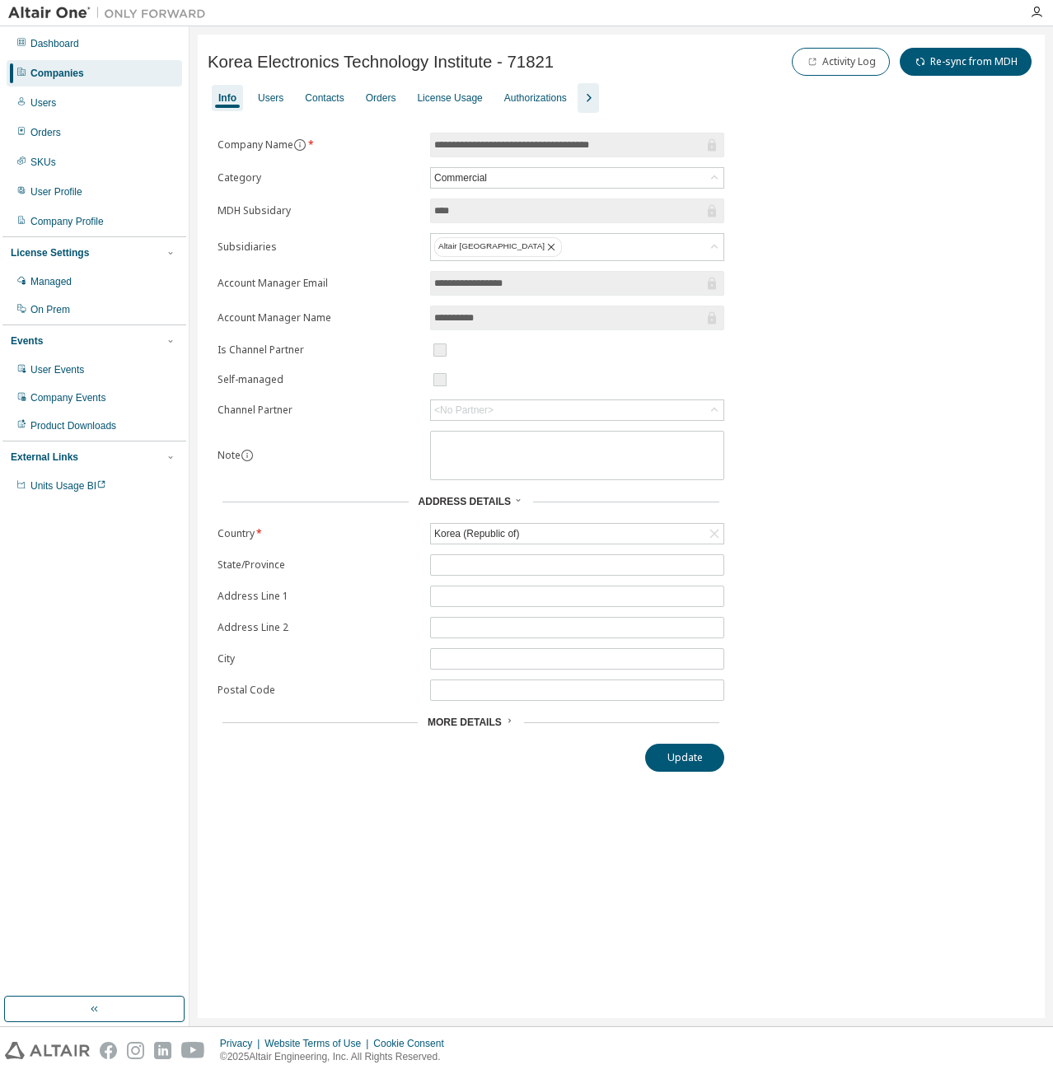
drag, startPoint x: 417, startPoint y: 787, endPoint x: 404, endPoint y: 750, distance: 38.3
click at [417, 787] on div "**********" at bounding box center [621, 527] width 847 height 984
click at [427, 103] on div "License Usage" at bounding box center [449, 97] width 65 height 13
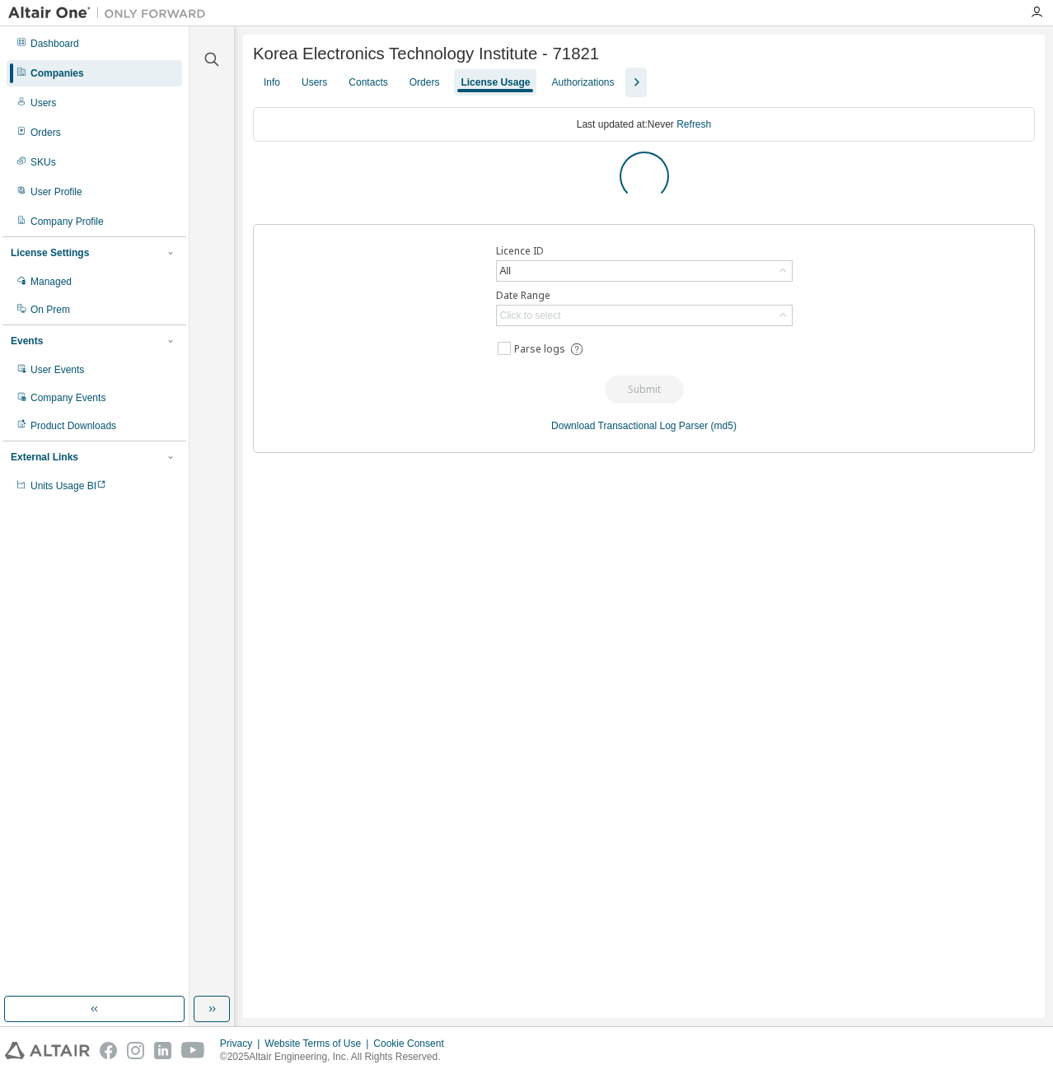
click at [628, 91] on icon "button" at bounding box center [636, 82] width 20 height 20
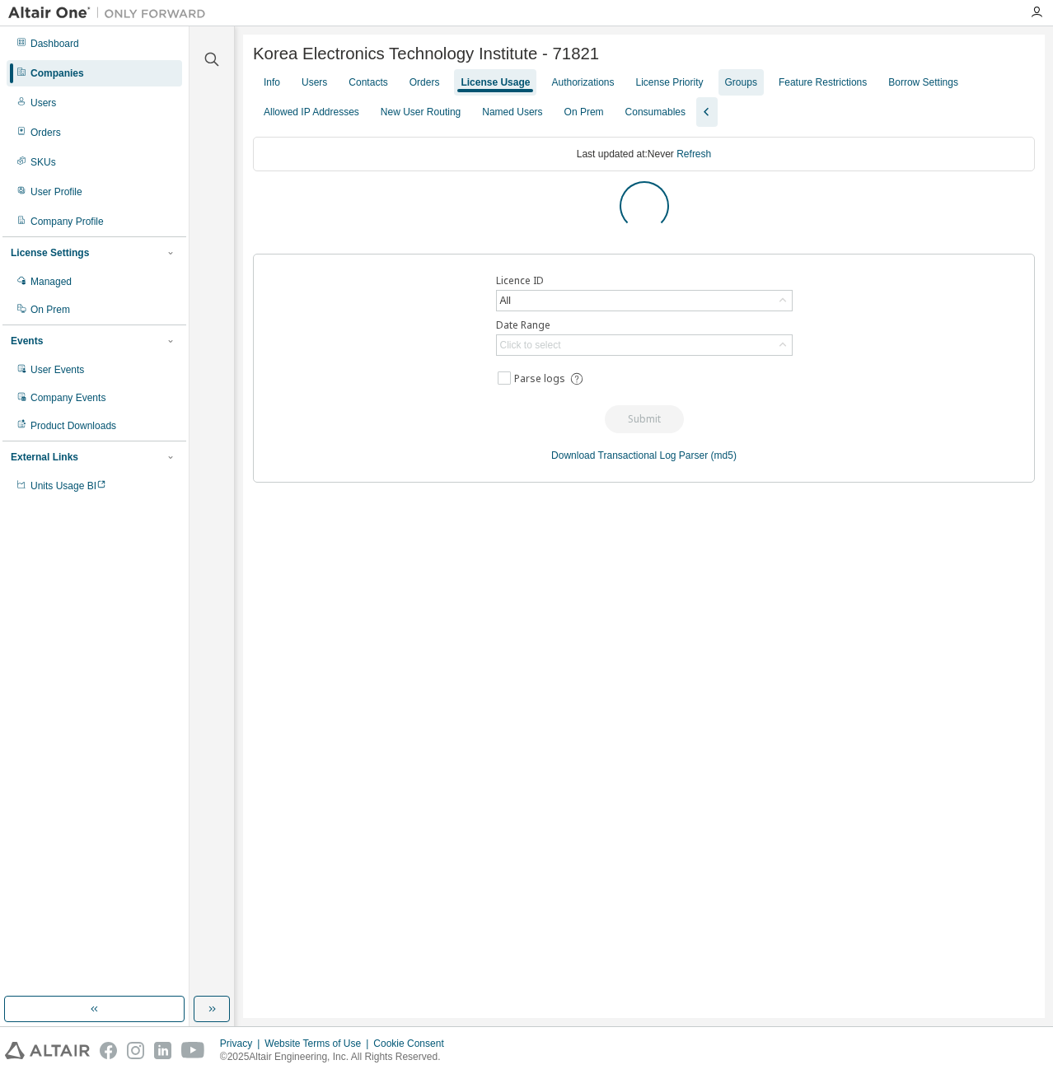
click at [729, 93] on div "Groups" at bounding box center [740, 82] width 45 height 26
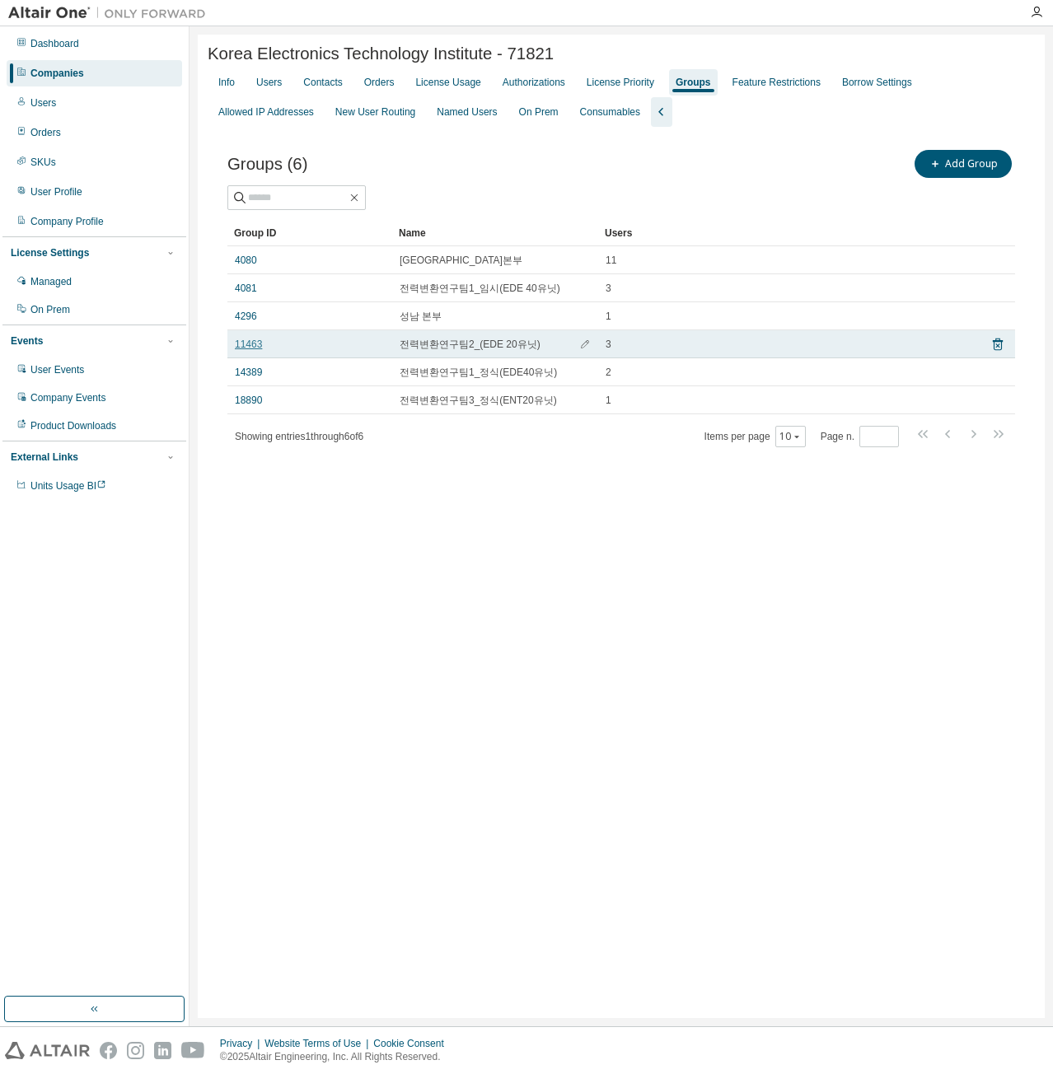
click at [254, 346] on link "11463" at bounding box center [248, 344] width 27 height 13
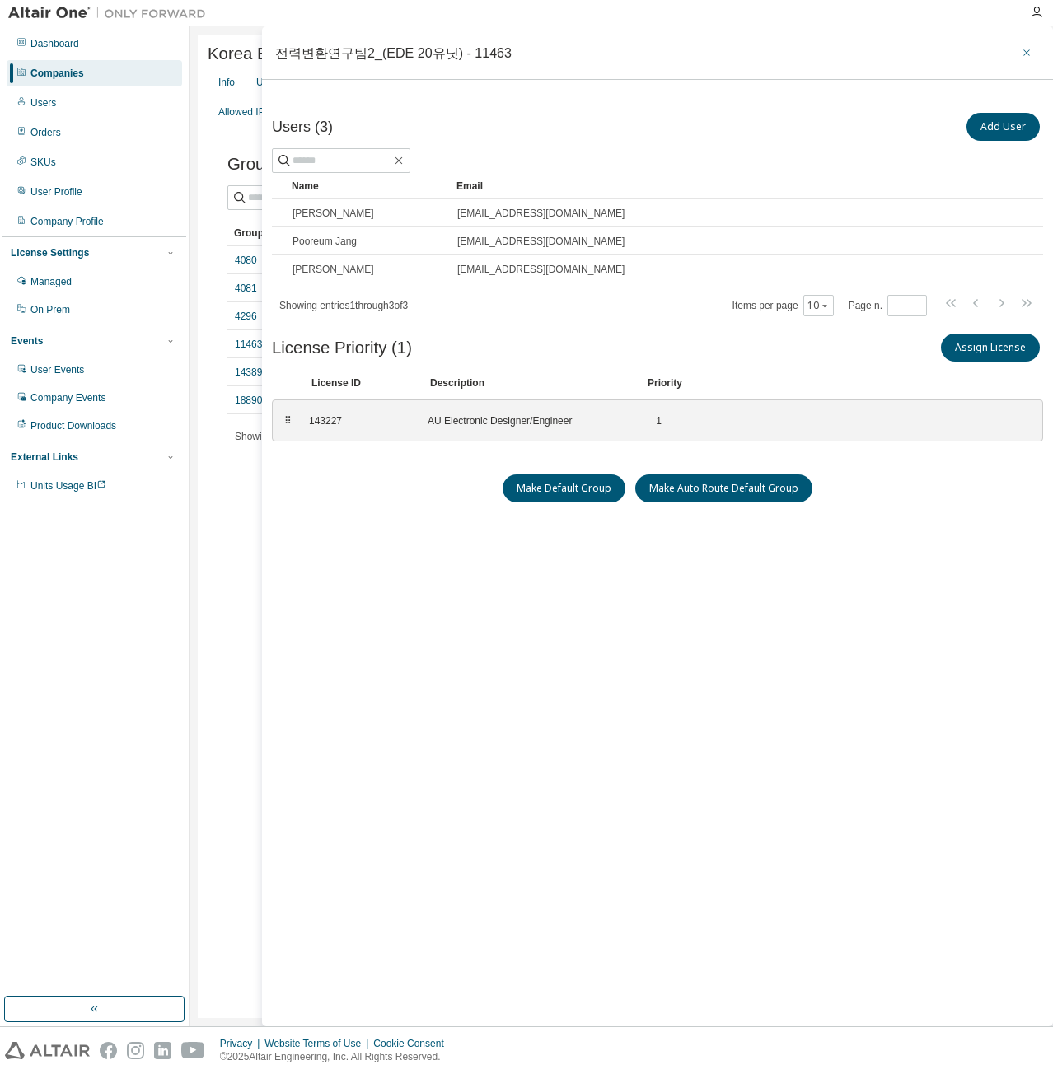
click at [1033, 49] on button "button" at bounding box center [1026, 53] width 26 height 26
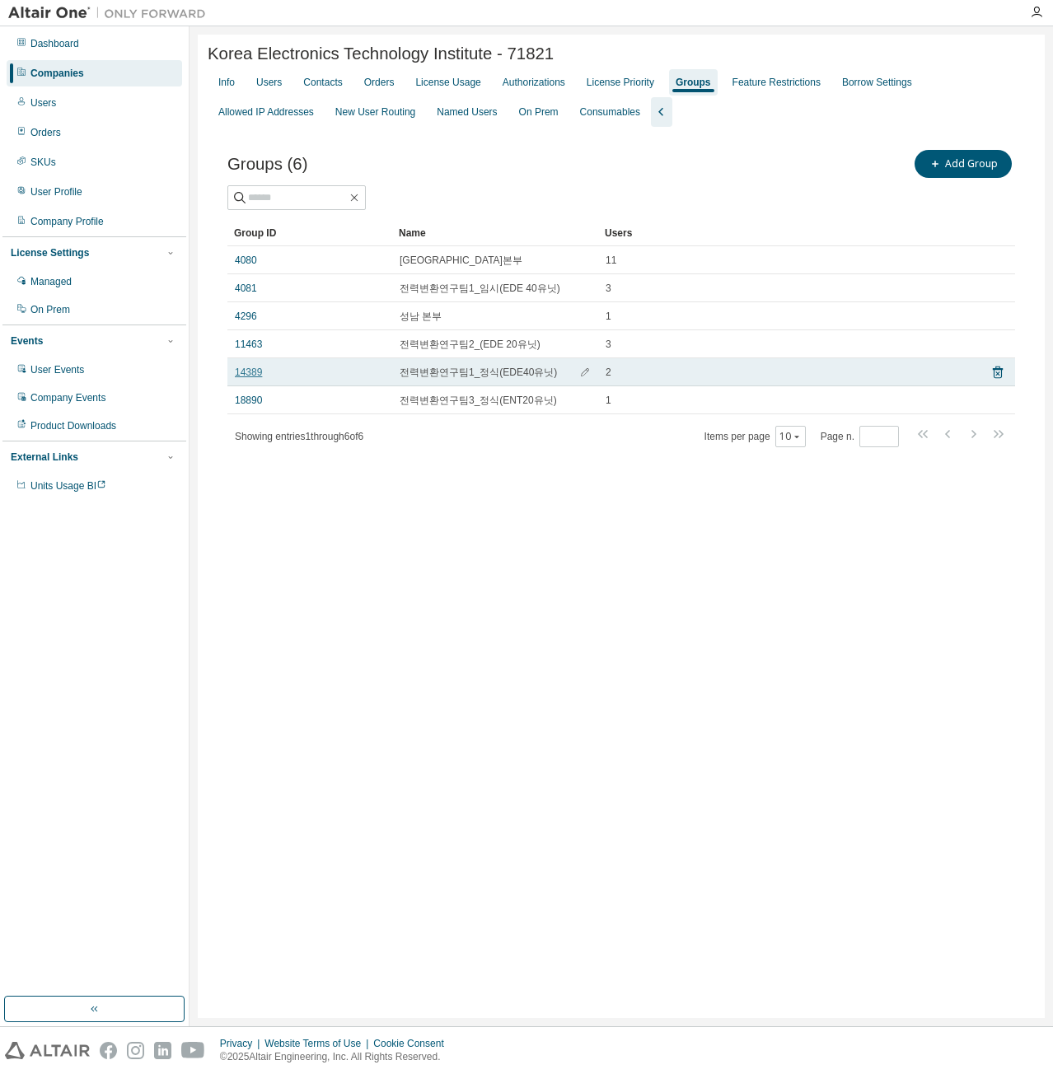
click at [254, 372] on link "14389" at bounding box center [248, 372] width 27 height 13
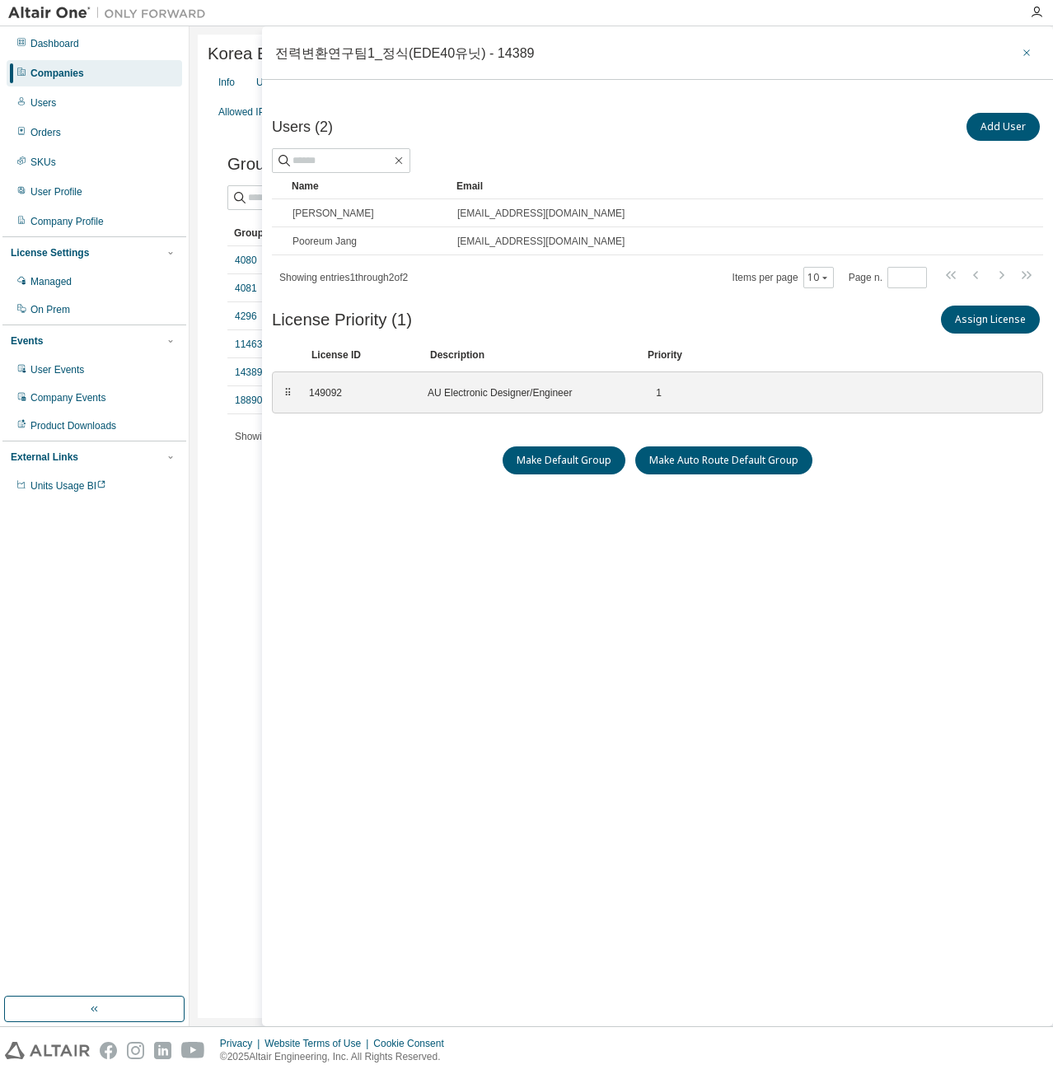
click at [1028, 52] on icon "button" at bounding box center [1027, 52] width 12 height 13
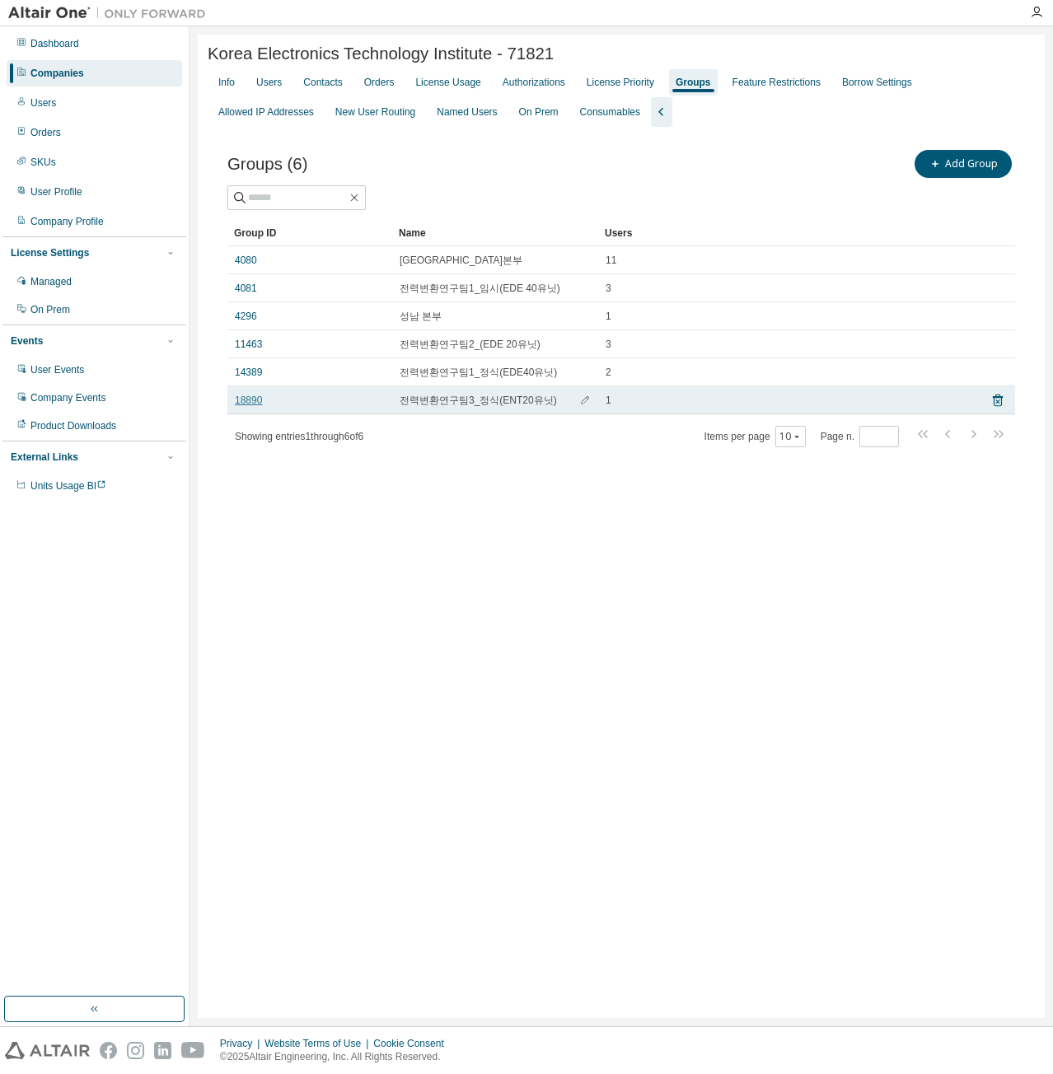
click at [235, 397] on link "18890" at bounding box center [248, 400] width 27 height 13
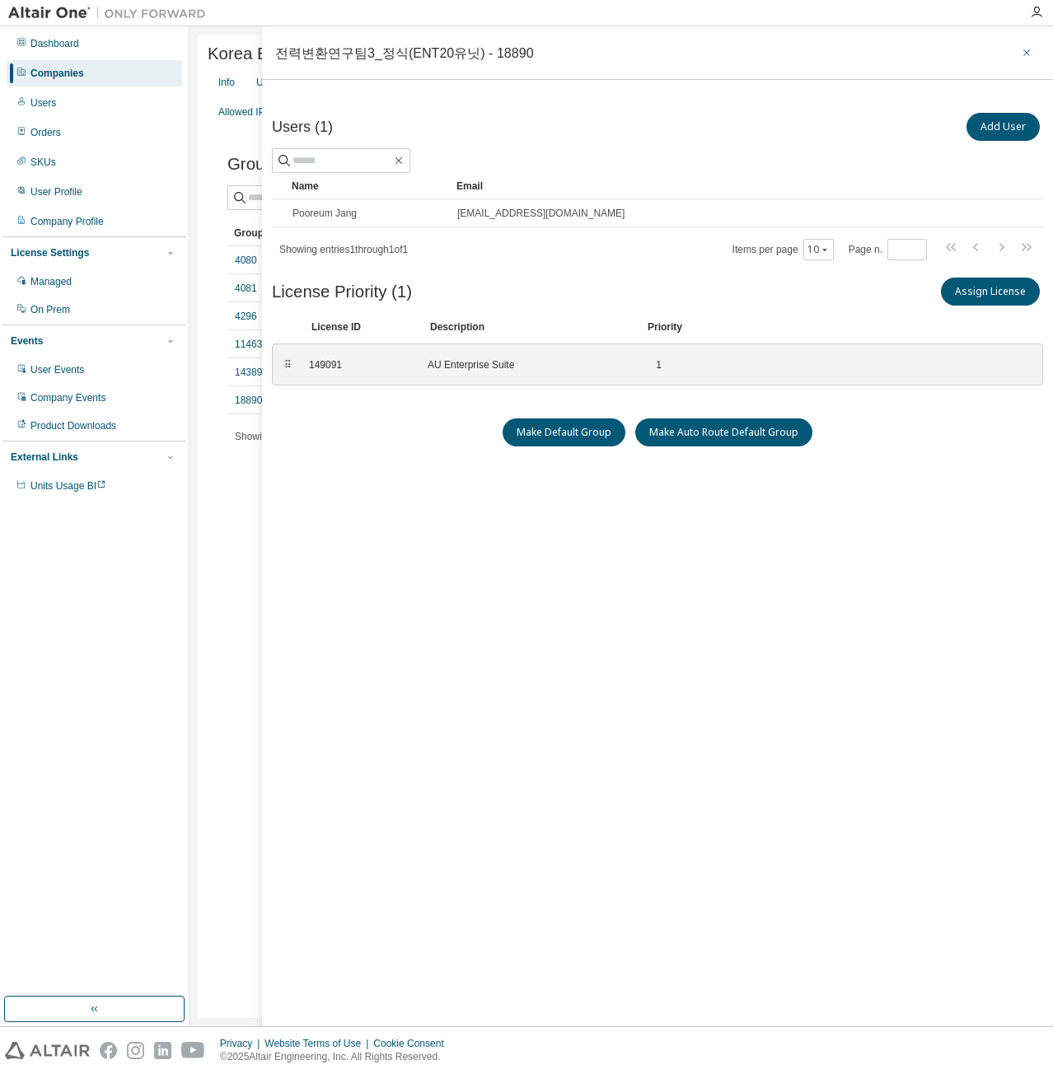
click at [1030, 58] on icon "button" at bounding box center [1027, 52] width 12 height 13
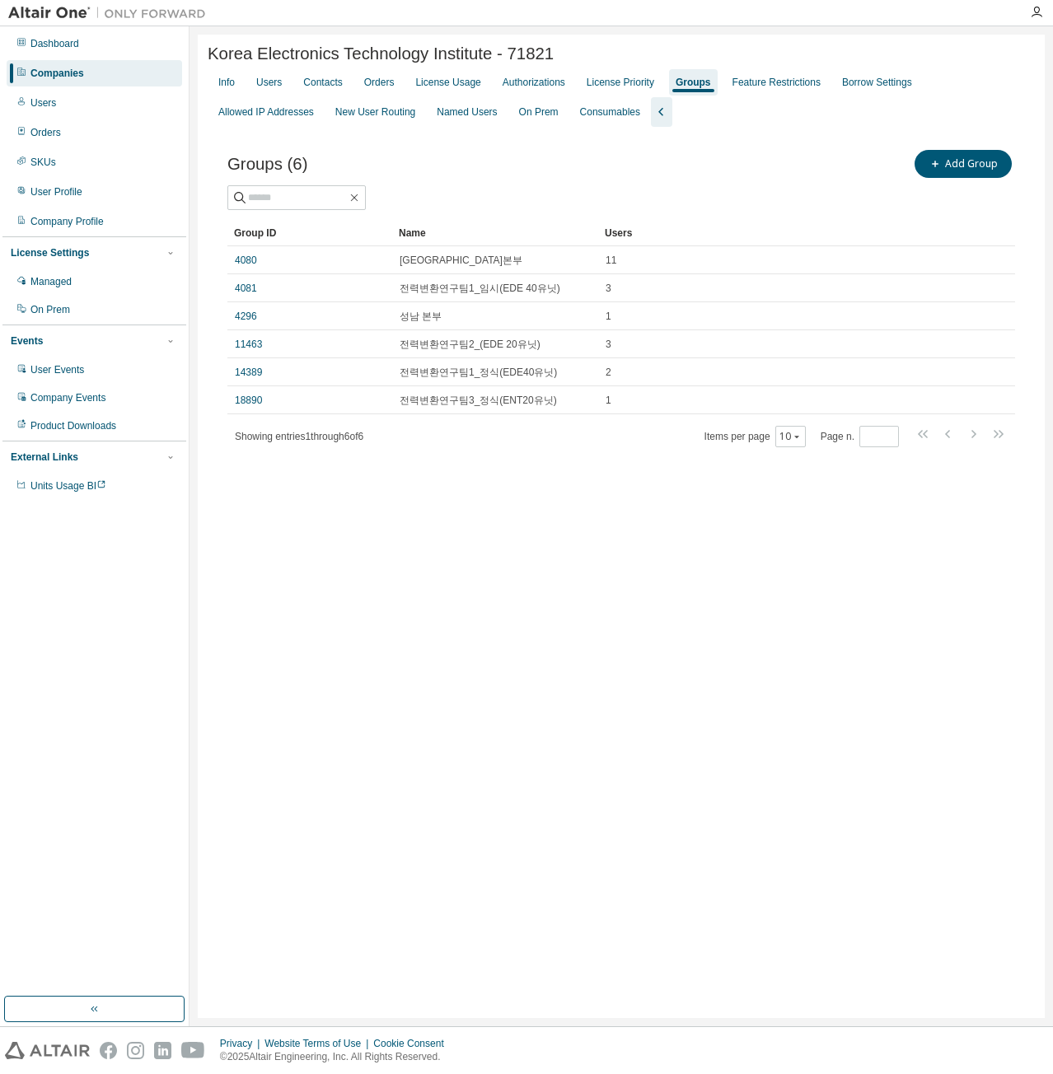
click at [137, 73] on div "Companies" at bounding box center [94, 73] width 175 height 26
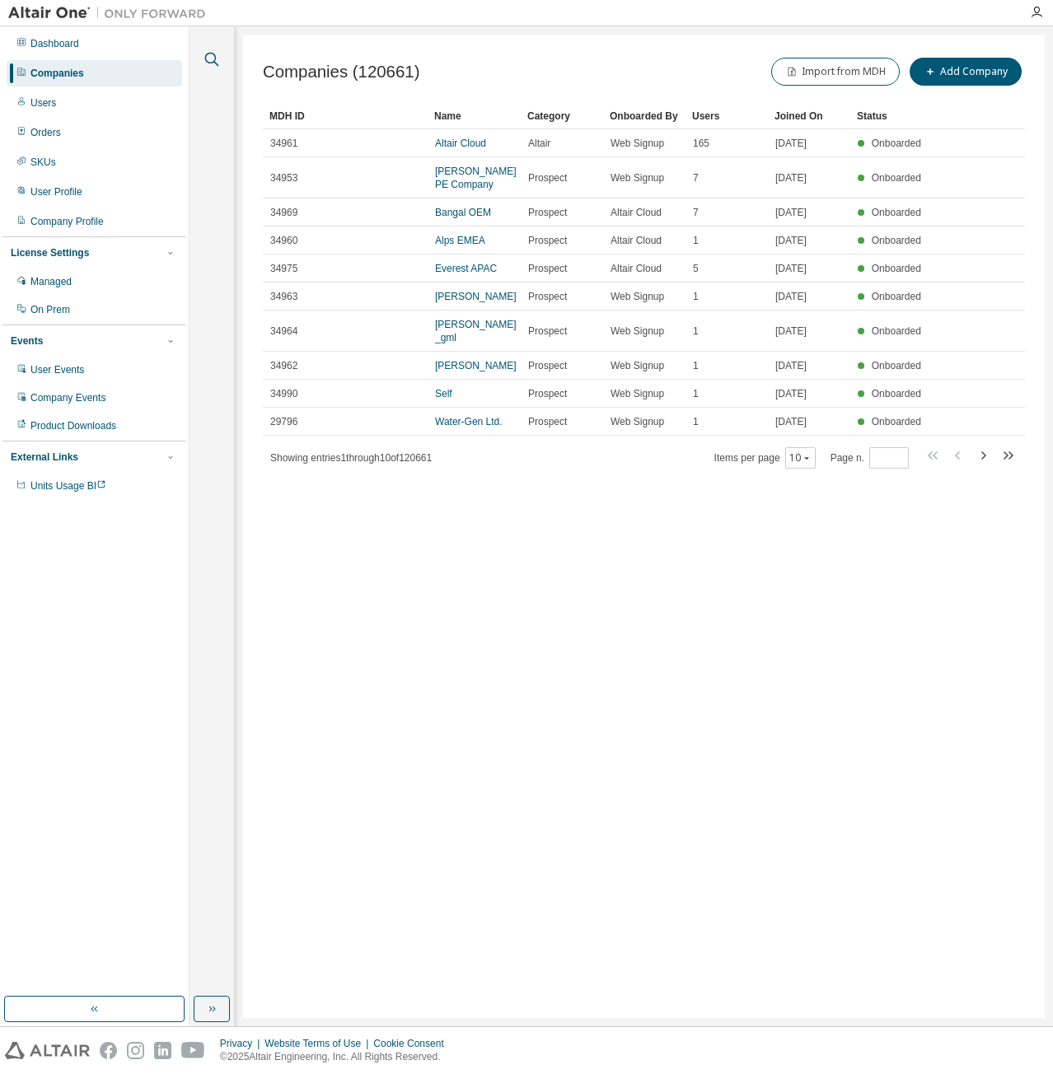
click at [218, 51] on button "button" at bounding box center [211, 59] width 21 height 21
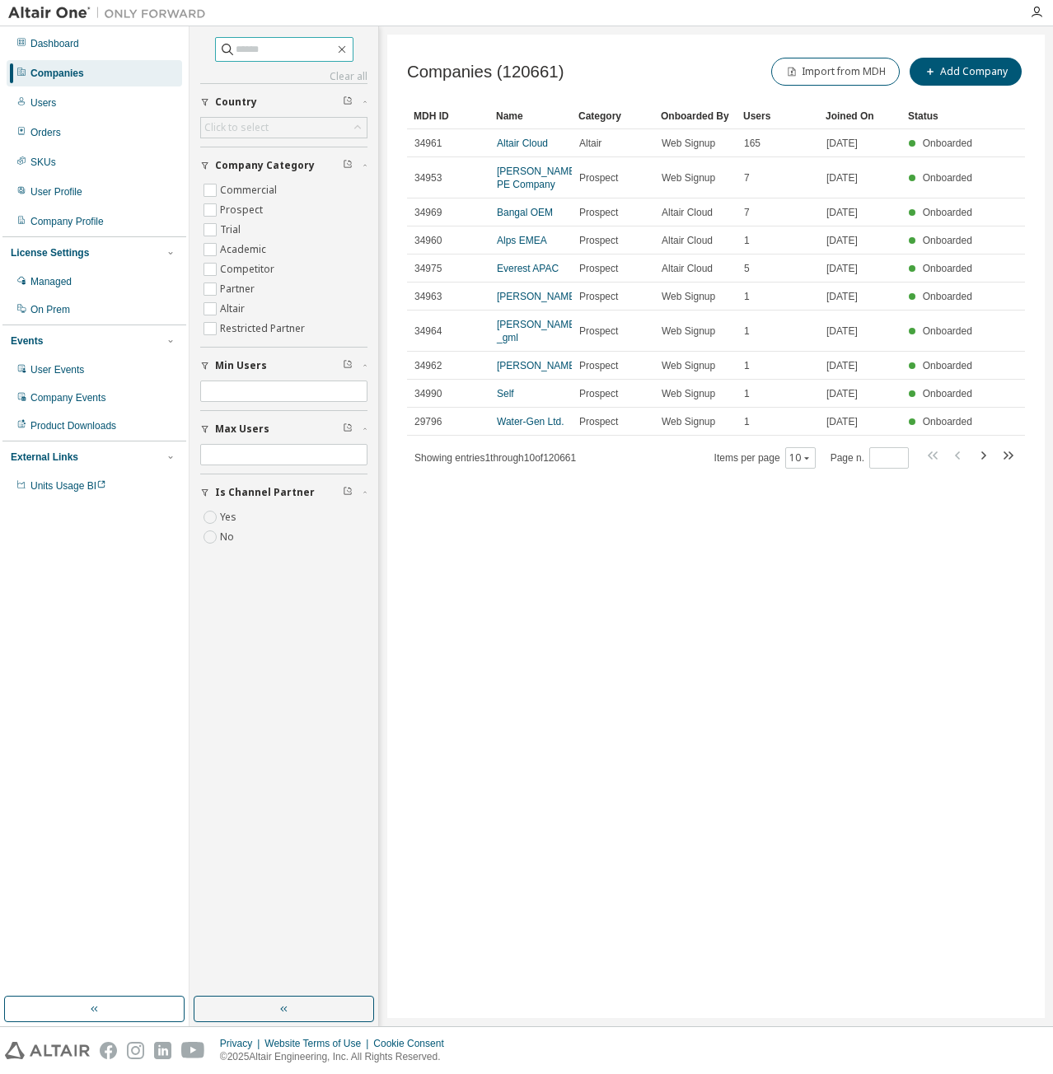
click at [258, 57] on span at bounding box center [284, 49] width 138 height 25
click at [283, 49] on input "text" at bounding box center [285, 49] width 99 height 16
type input "****"
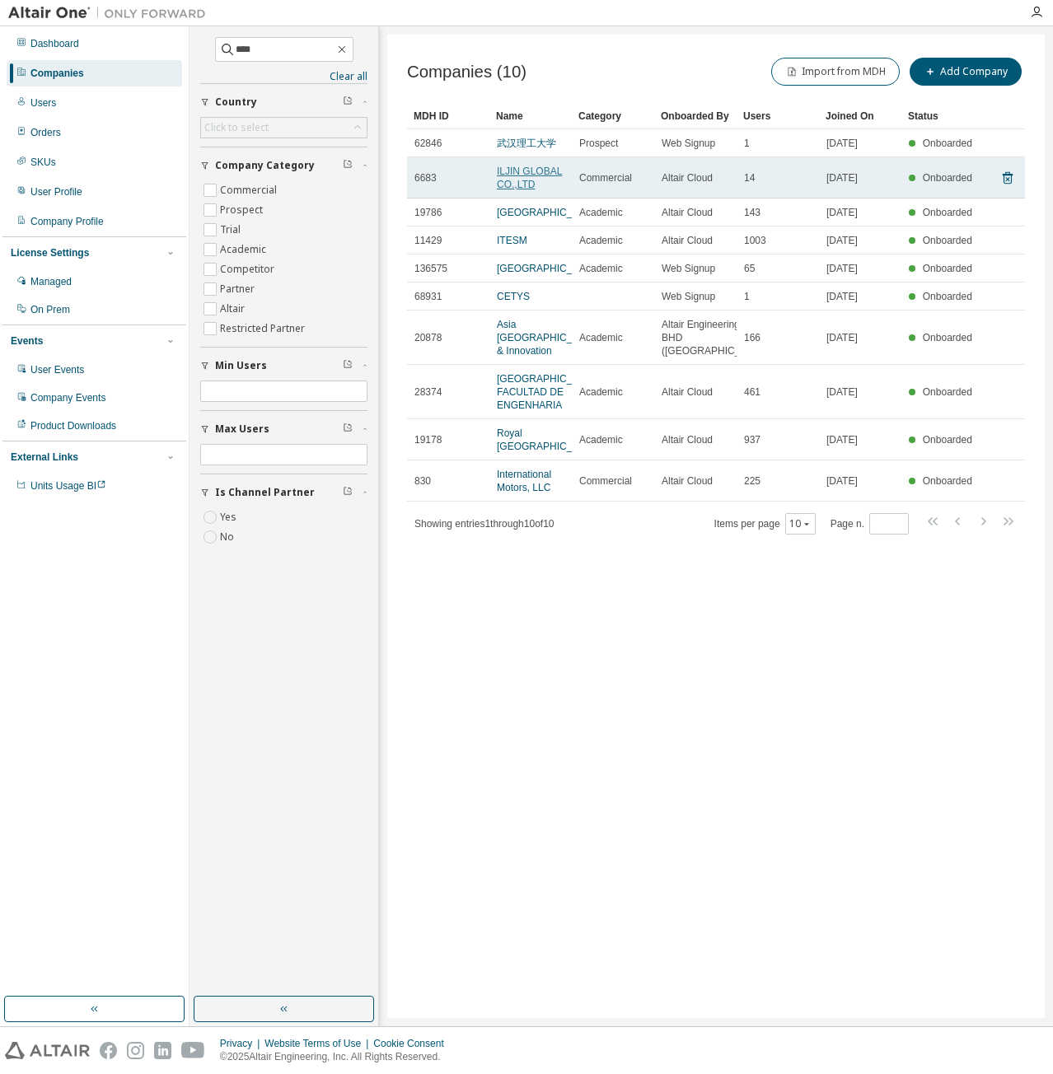
click at [514, 177] on link "ILJIN GLOBAL CO.,LTD" at bounding box center [529, 178] width 65 height 25
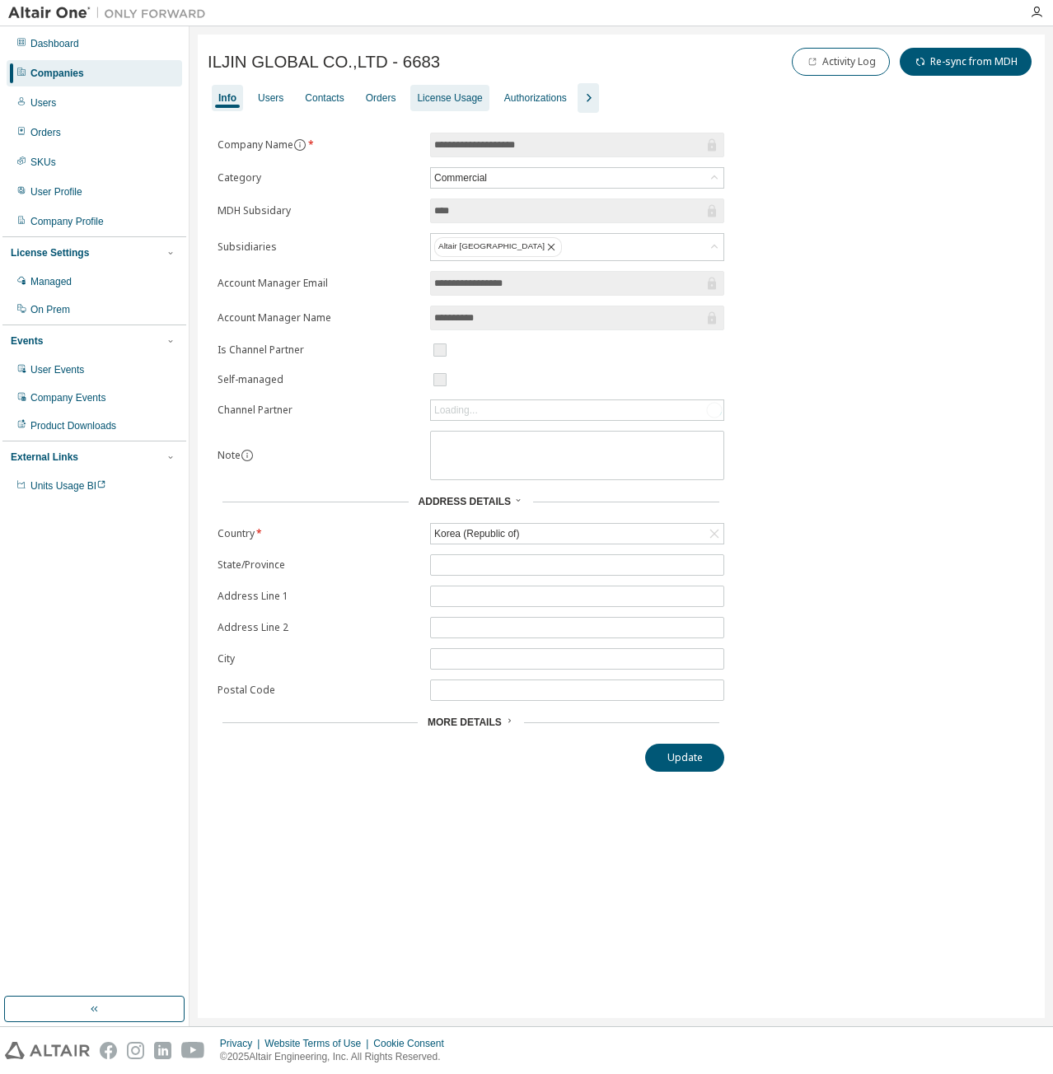
click at [478, 101] on div "License Usage" at bounding box center [449, 98] width 78 height 26
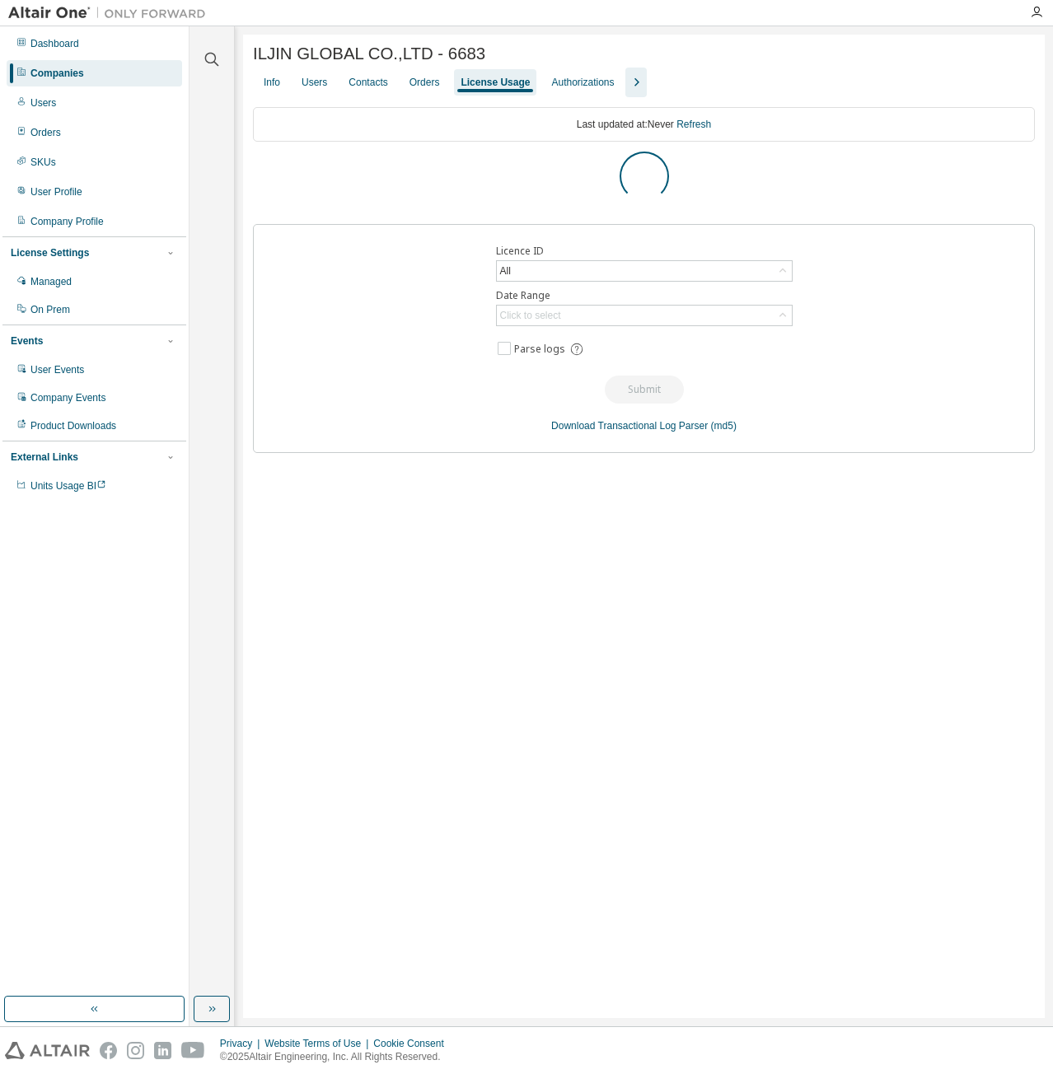
click at [633, 85] on icon "button" at bounding box center [636, 82] width 20 height 20
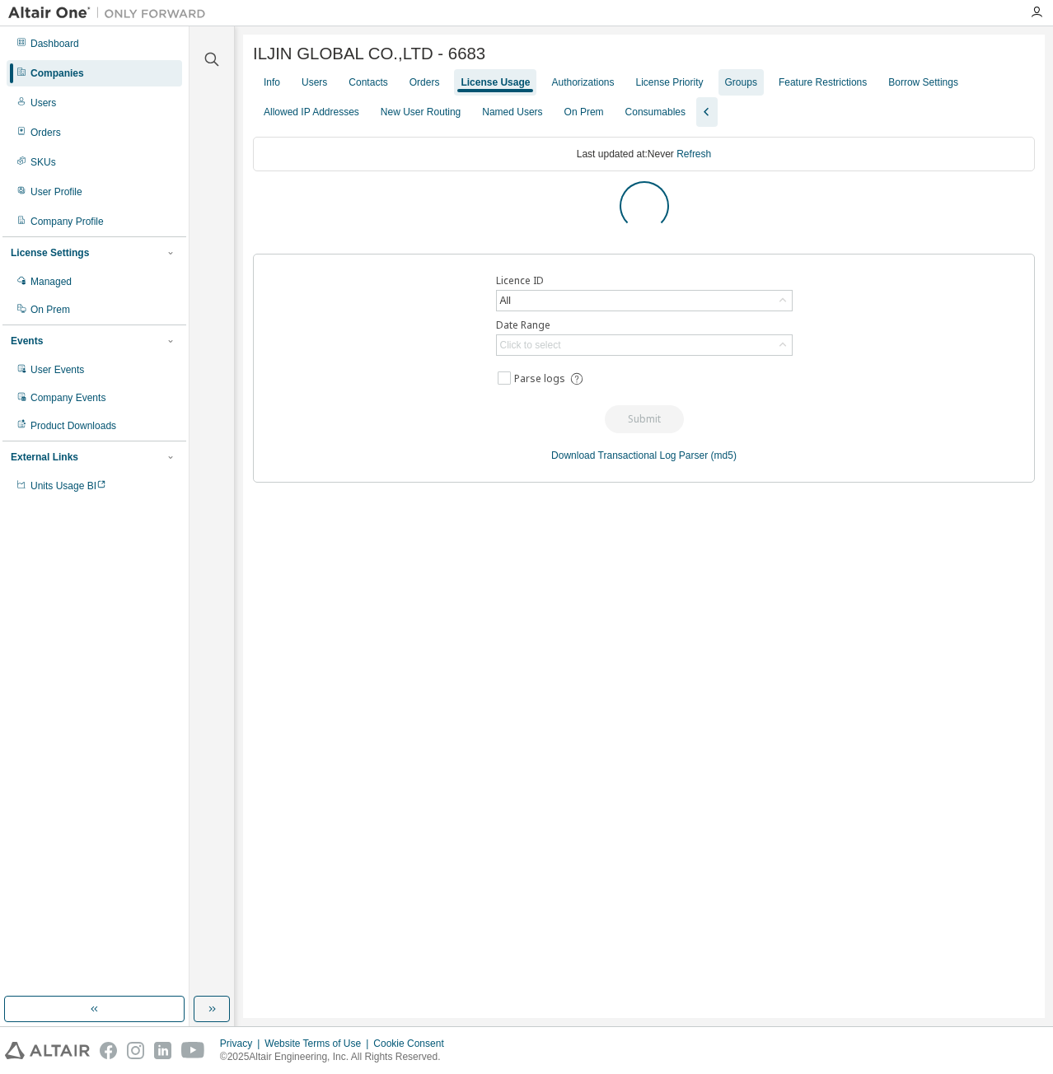
click at [726, 82] on div "Groups" at bounding box center [741, 82] width 32 height 13
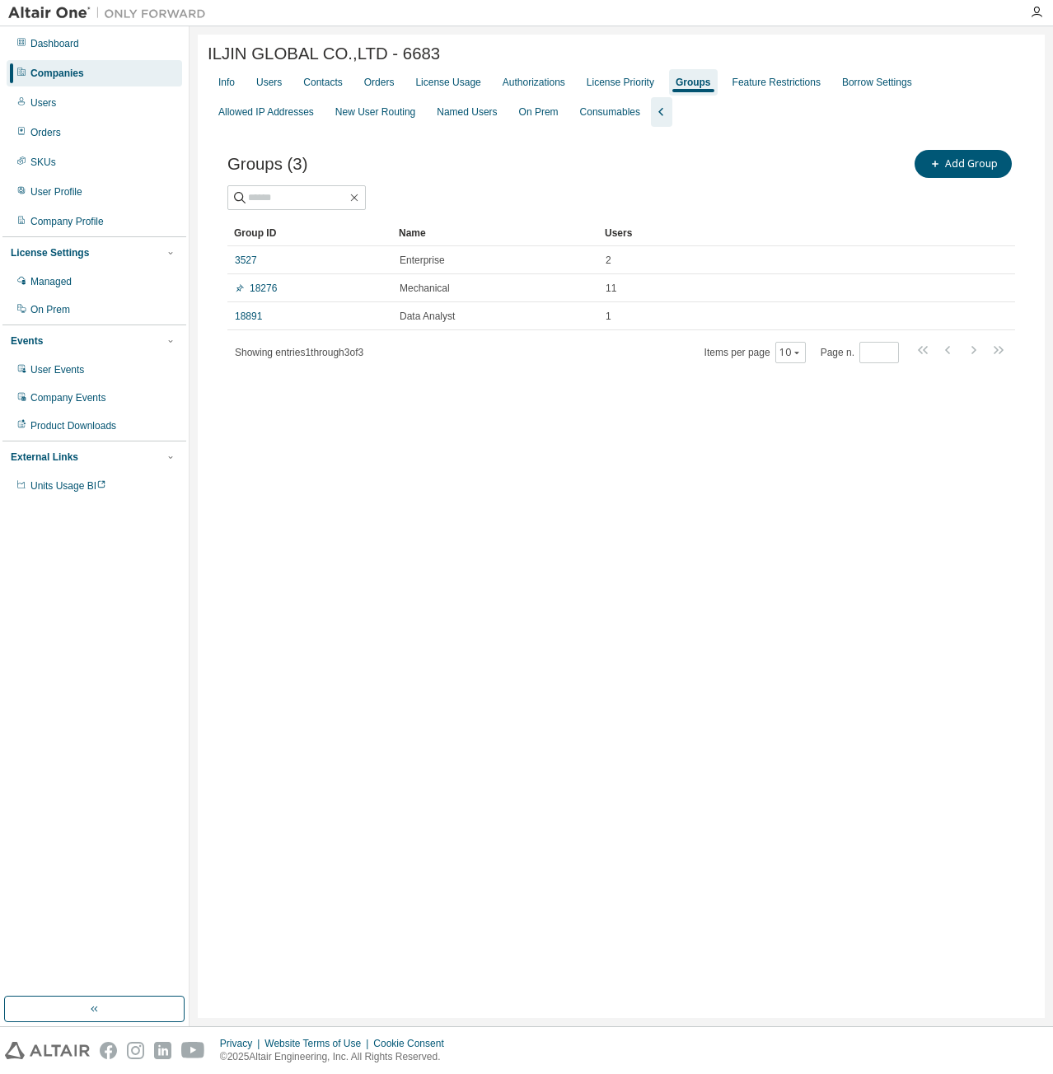
click at [446, 521] on div "ILJIN GLOBAL CO.,LTD - 6683 Clear Load Save Save As Field Operator Value Select…" at bounding box center [621, 527] width 847 height 984
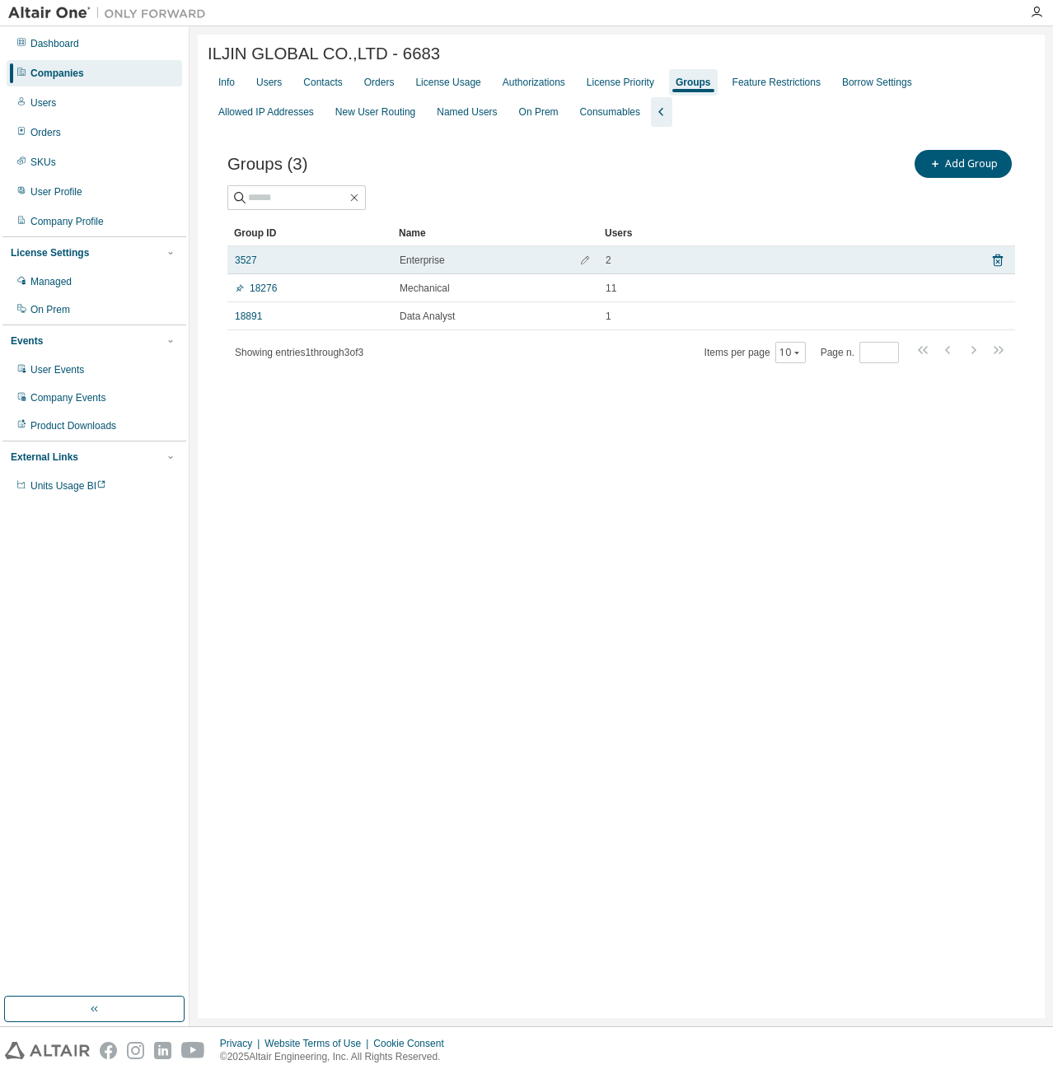
click at [250, 252] on td "3527" at bounding box center [309, 260] width 165 height 28
click at [252, 263] on link "3527" at bounding box center [246, 260] width 22 height 13
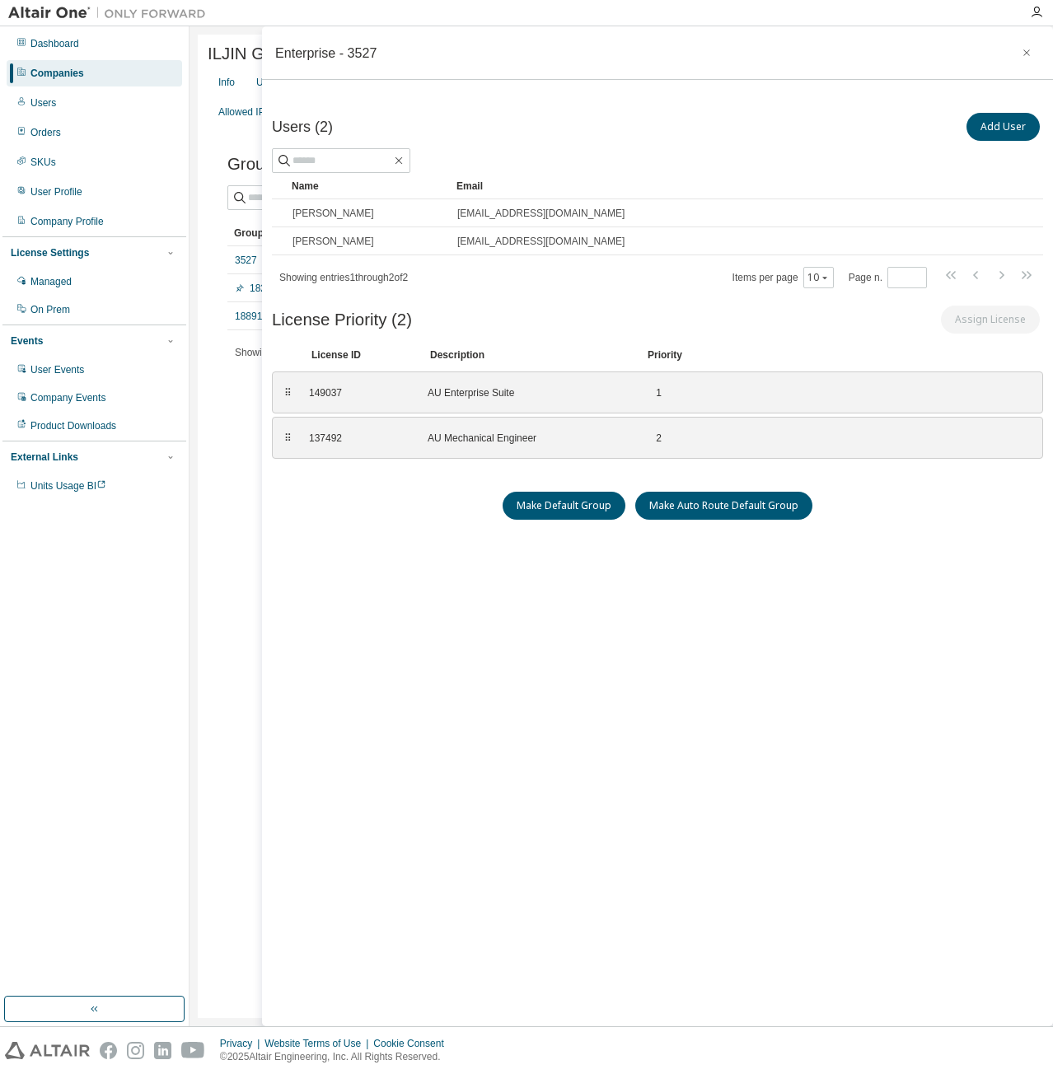
click at [414, 553] on div "Users (2) Add User Clear Load Save Save As Field Operator Value Select filter S…" at bounding box center [657, 539] width 771 height 859
click at [1026, 63] on button "button" at bounding box center [1026, 53] width 26 height 26
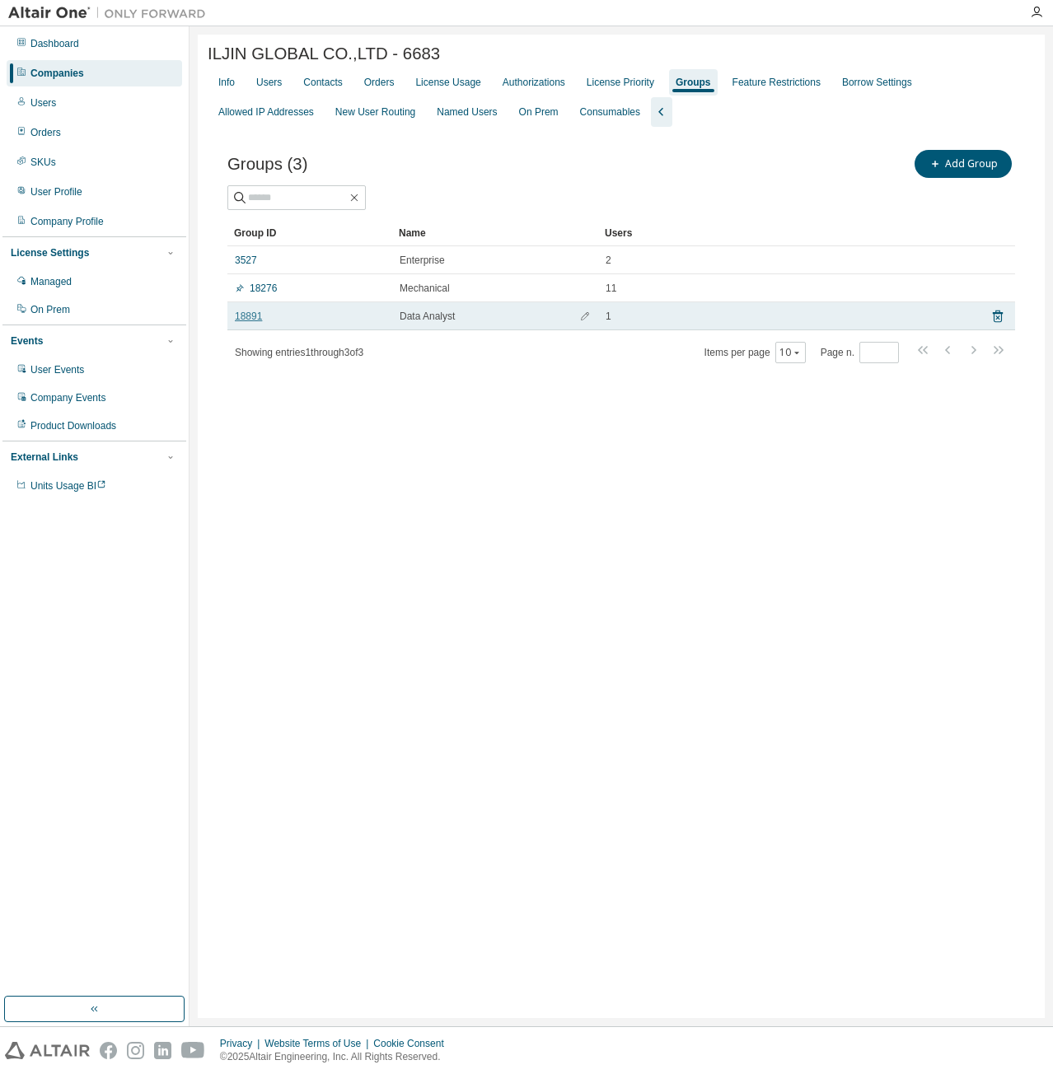
click at [254, 319] on link "18891" at bounding box center [248, 316] width 27 height 13
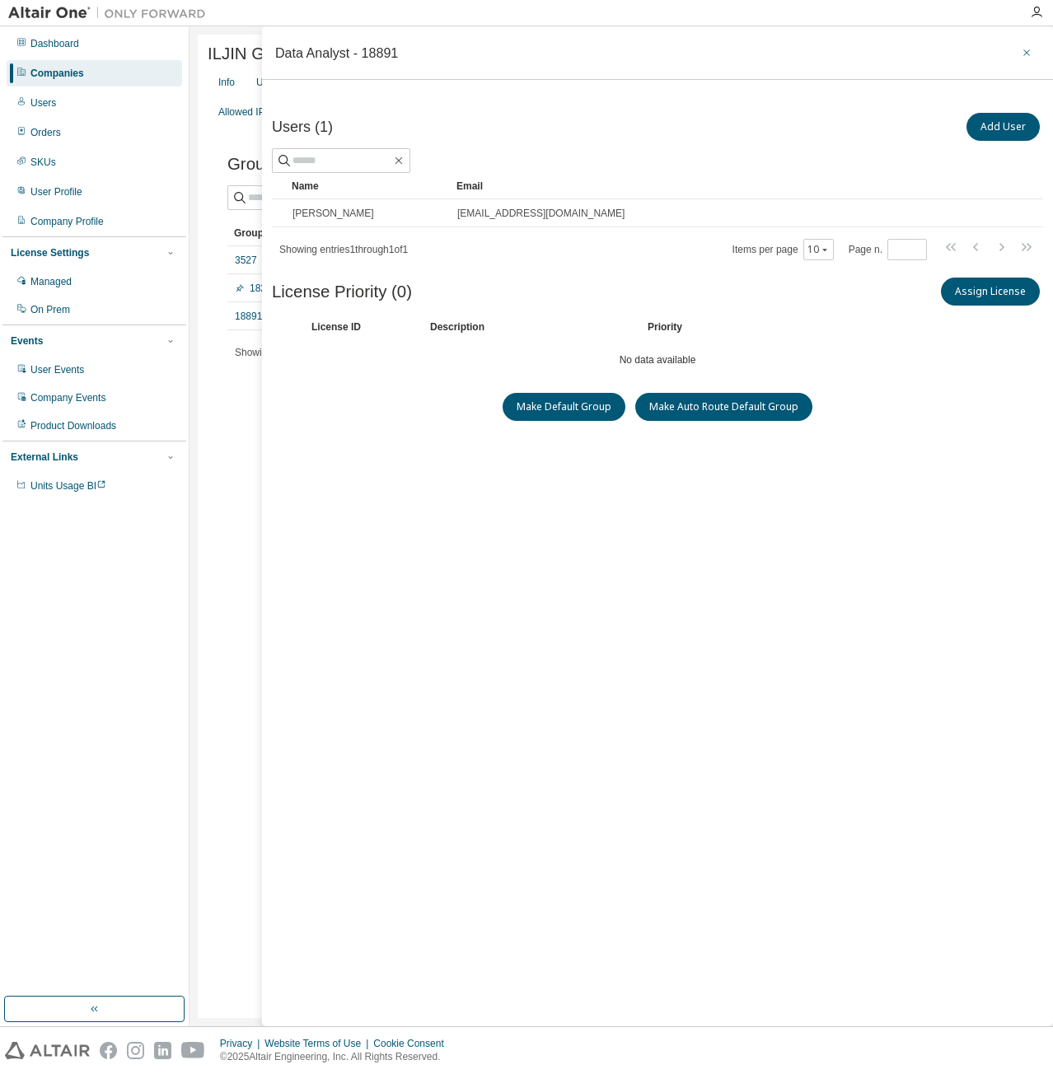
click at [1029, 58] on icon "button" at bounding box center [1027, 52] width 12 height 13
